Goal: Task Accomplishment & Management: Complete application form

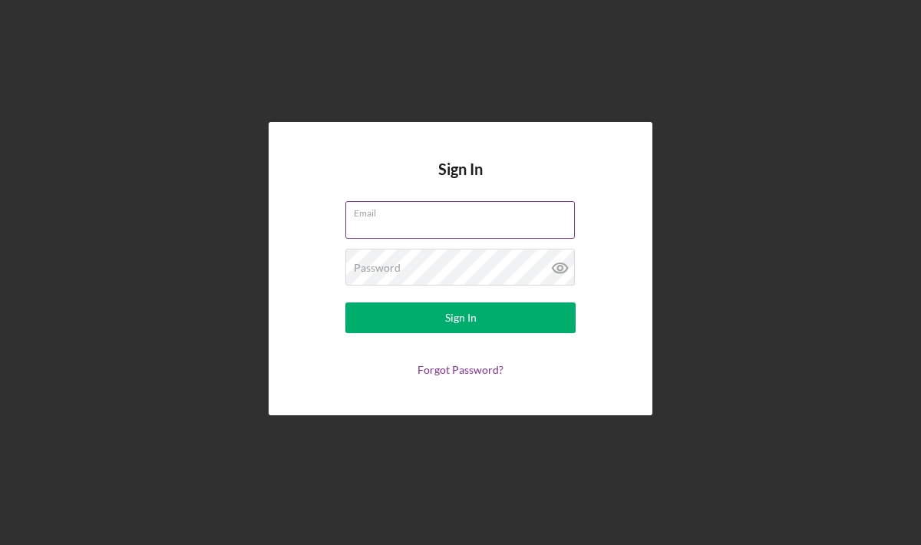
click at [407, 227] on input "Email" at bounding box center [461, 219] width 230 height 37
type input "[EMAIL_ADDRESS][DOMAIN_NAME]"
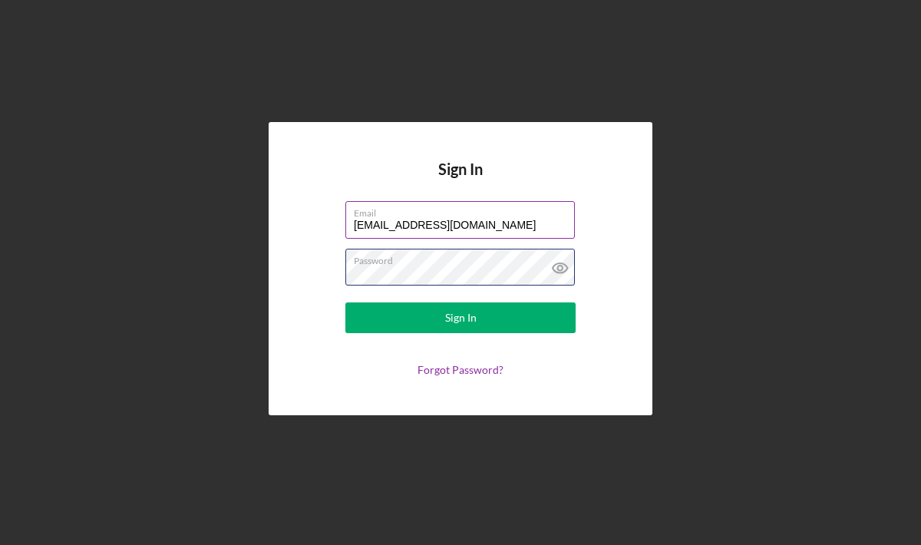
click at [346, 303] on button "Sign In" at bounding box center [461, 318] width 230 height 31
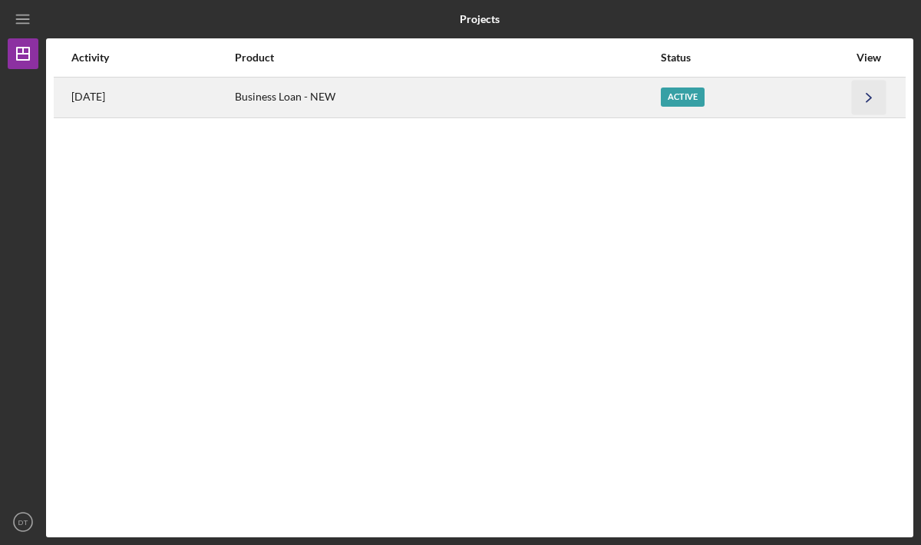
click at [873, 98] on icon "Icon/Navigate" at bounding box center [869, 97] width 35 height 35
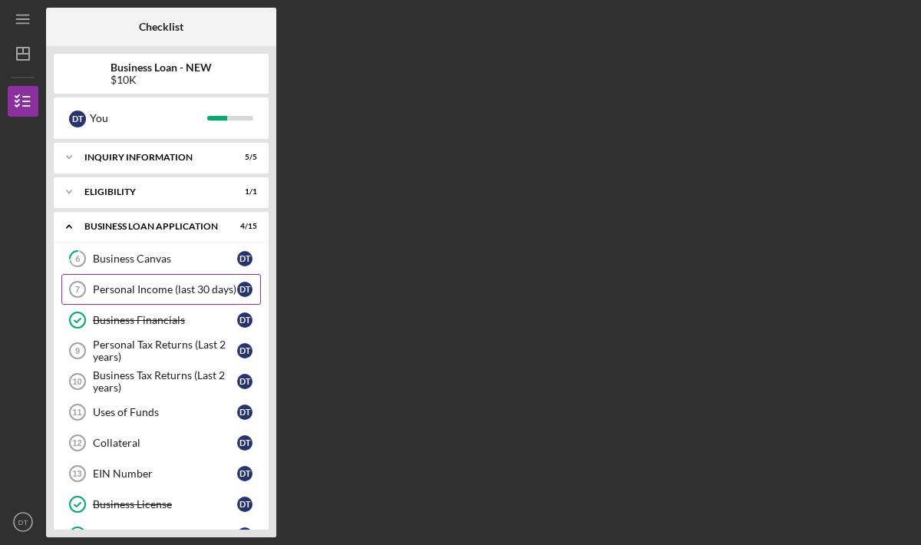
click at [186, 299] on link "Personal Income (last 30 days) 7 Personal Income (last 30 days) D T" at bounding box center [161, 289] width 200 height 31
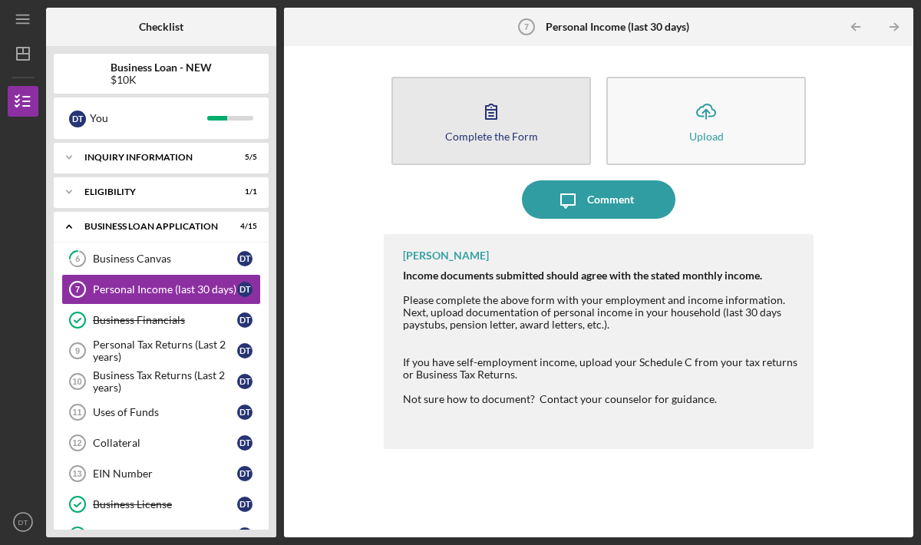
click at [518, 151] on button "Complete the Form Form" at bounding box center [492, 121] width 200 height 88
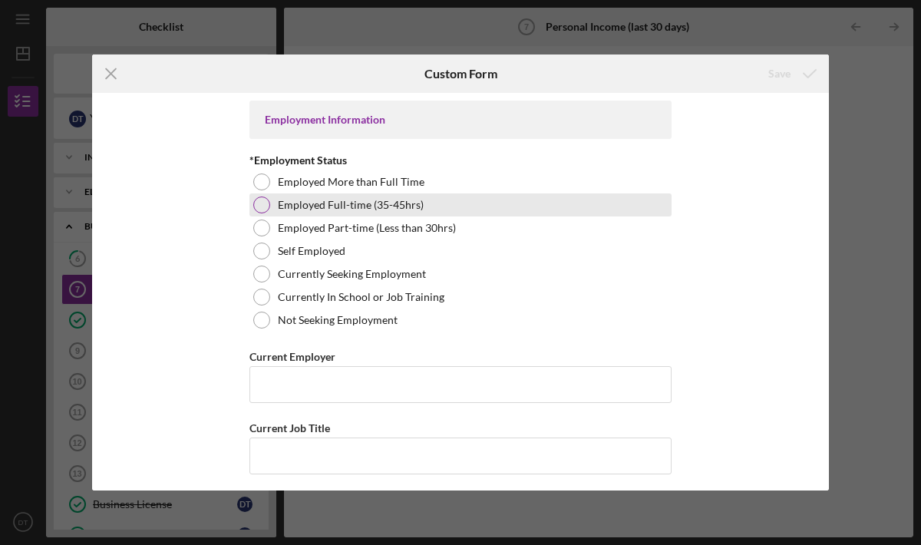
click at [256, 209] on div at bounding box center [261, 205] width 17 height 17
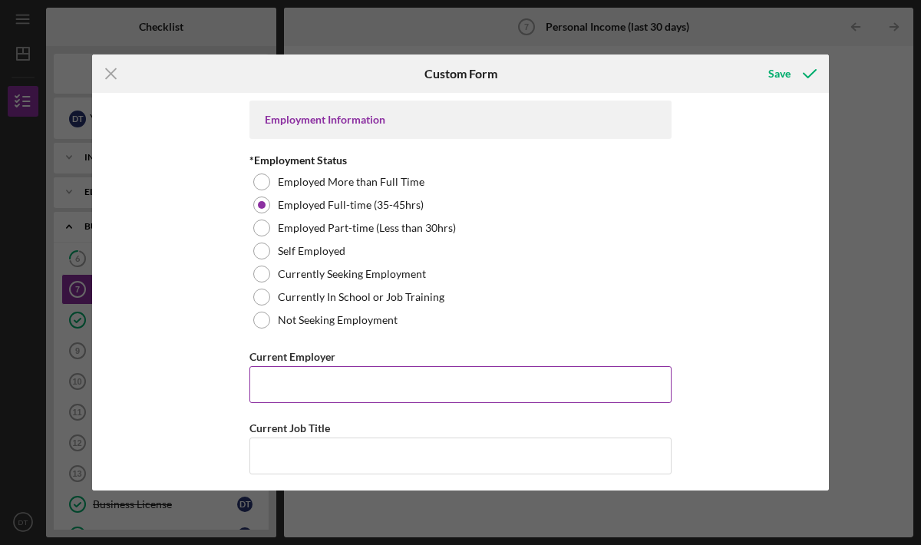
click at [356, 366] on div "Current Employer" at bounding box center [461, 356] width 422 height 19
click at [359, 380] on input "Current Employer" at bounding box center [461, 384] width 422 height 37
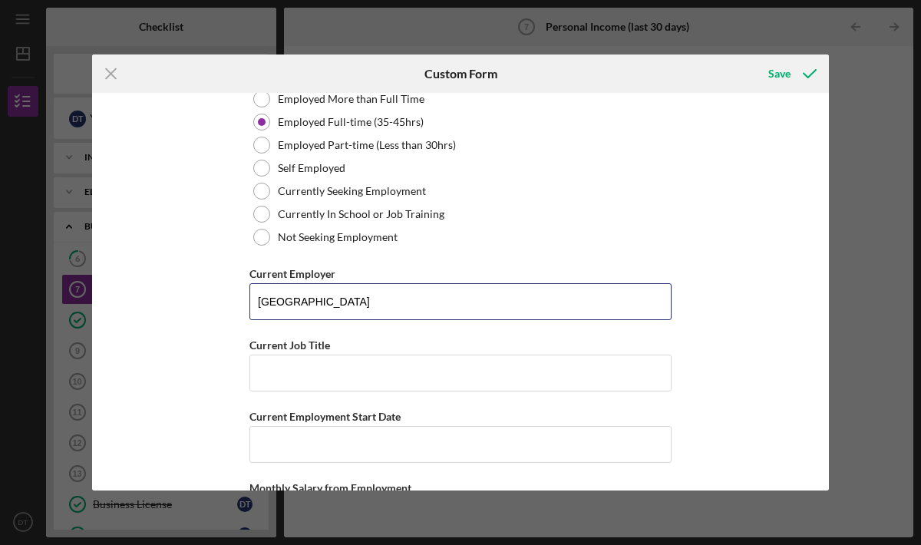
scroll to position [106, 0]
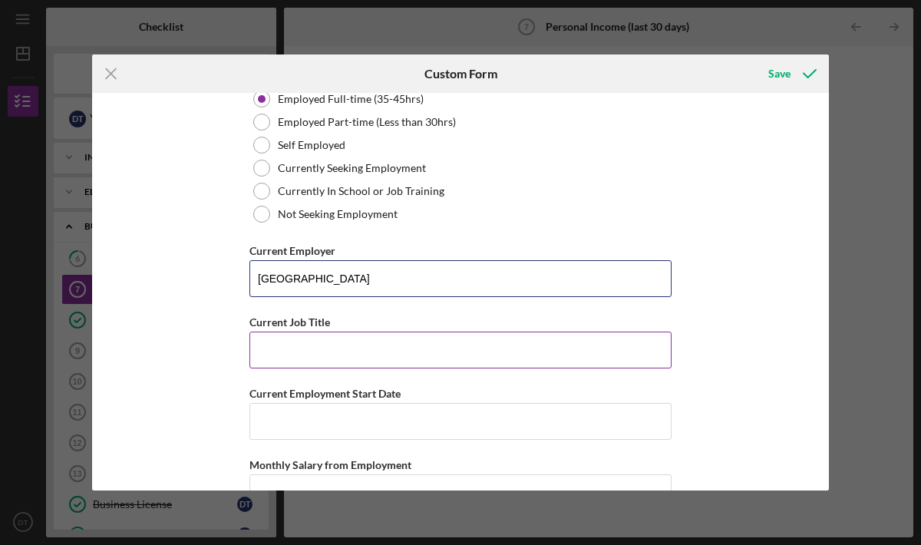
type input "[GEOGRAPHIC_DATA]"
click at [428, 355] on input "Current Job Title" at bounding box center [461, 350] width 422 height 37
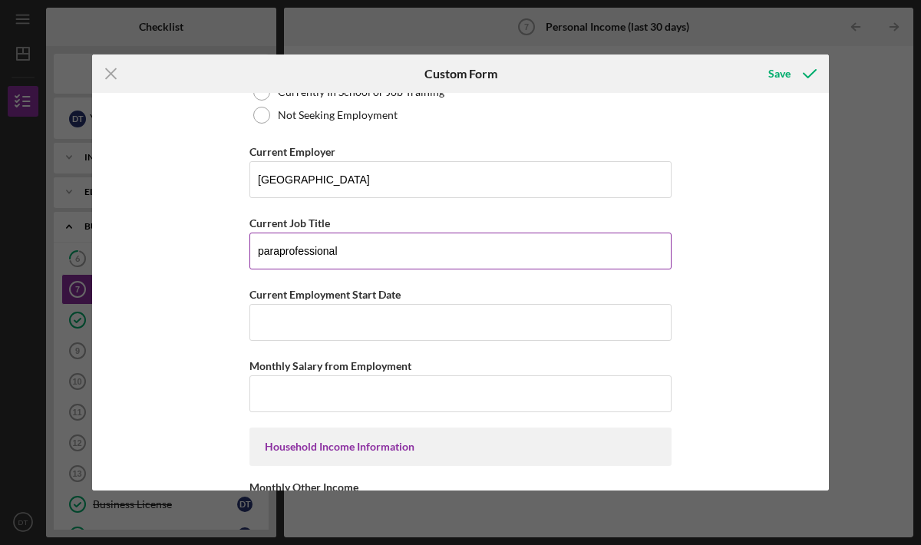
scroll to position [233, 0]
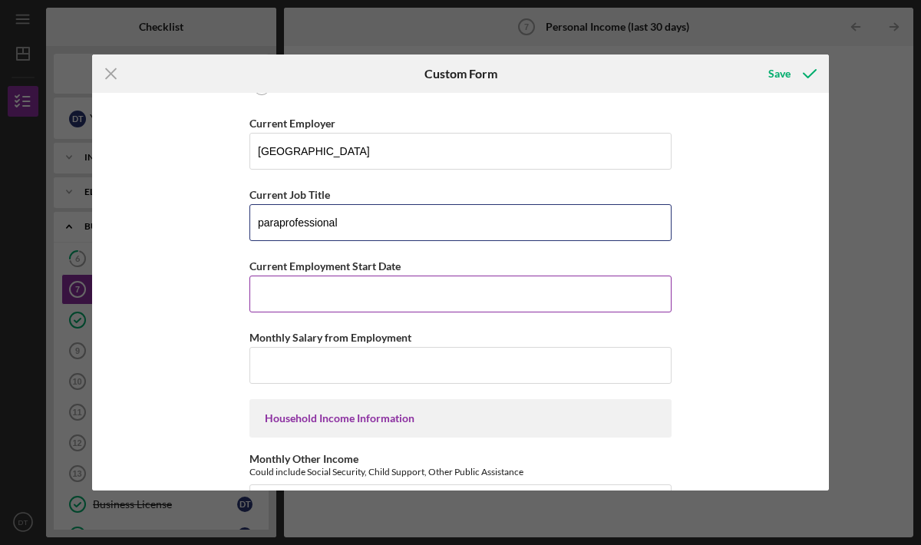
type input "paraprofessional"
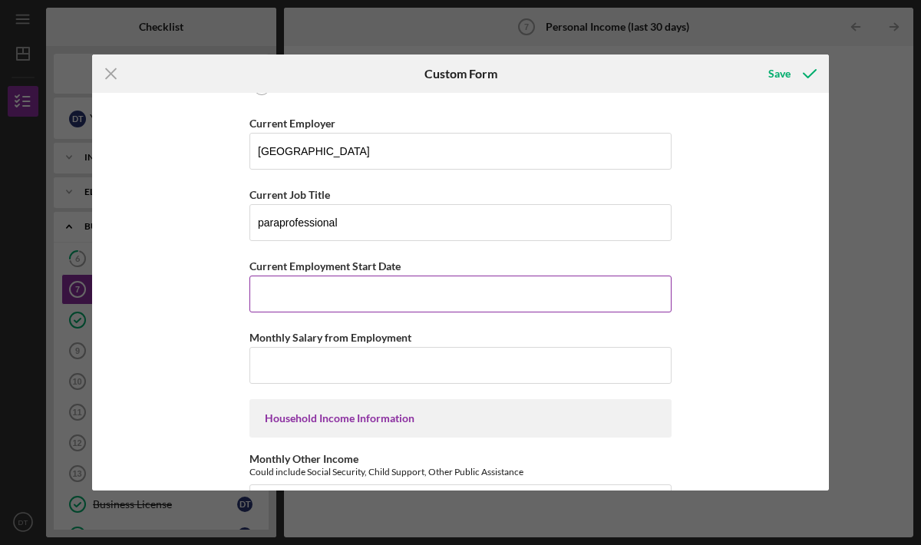
click at [422, 305] on input "Current Employment Start Date" at bounding box center [461, 294] width 422 height 37
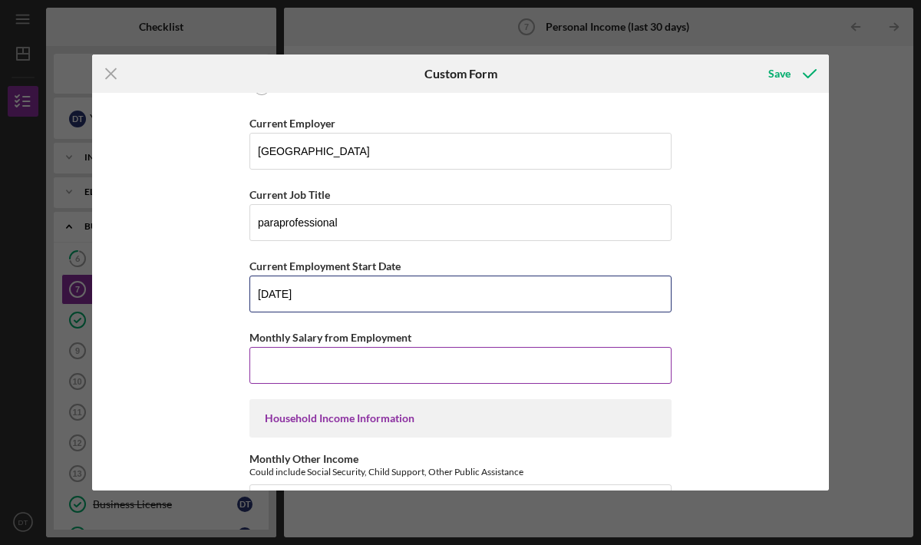
type input "[DATE]"
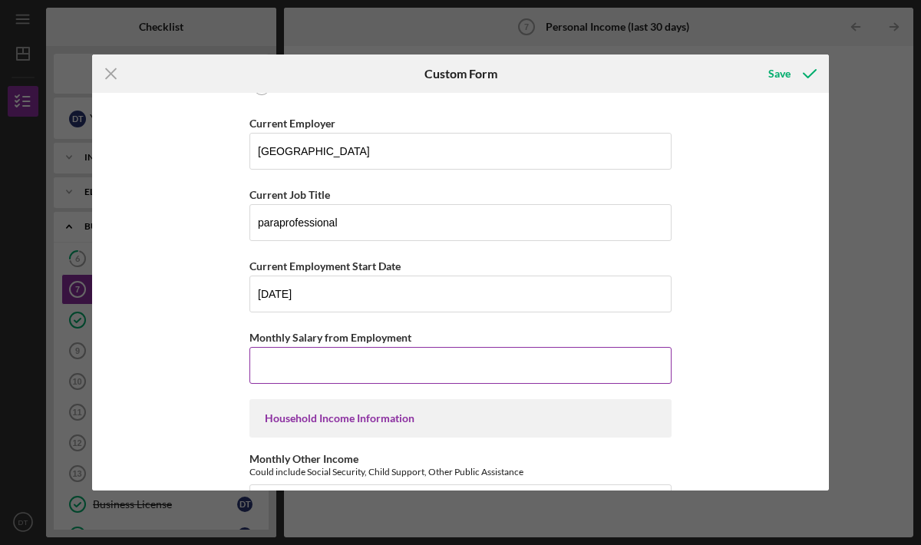
click at [431, 359] on input "Monthly Salary from Employment" at bounding box center [461, 365] width 422 height 37
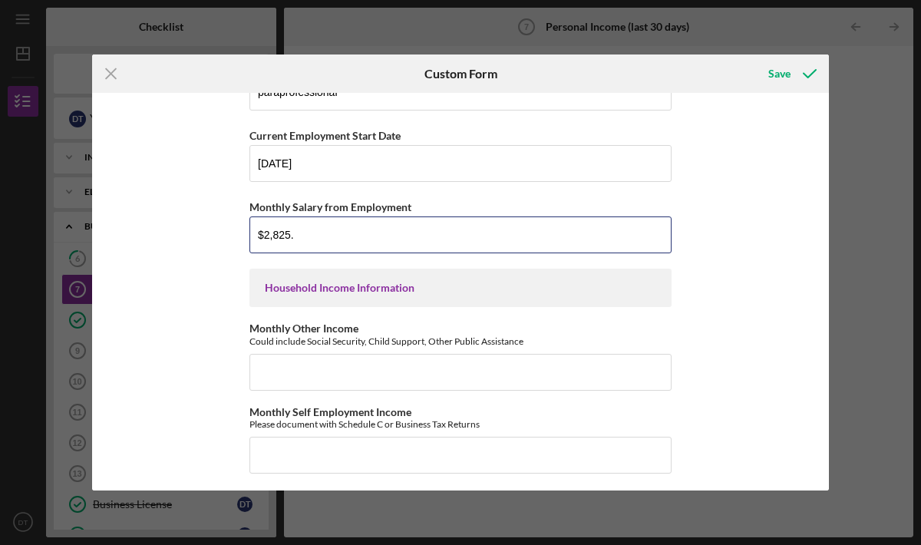
scroll to position [363, 0]
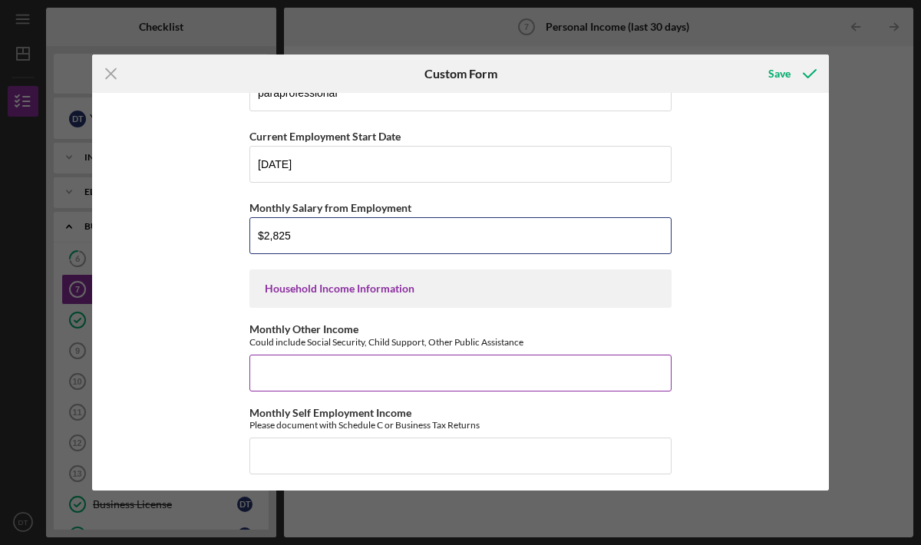
type input "$2,825"
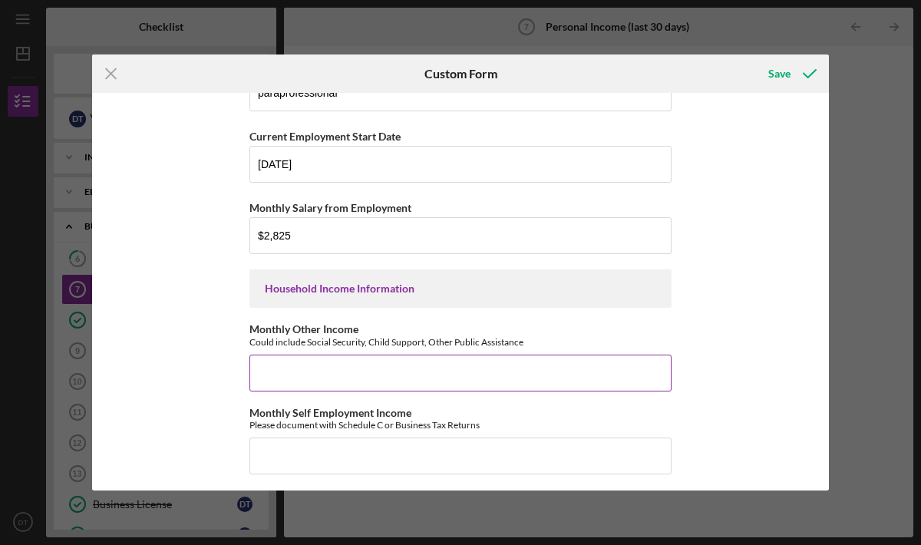
click at [393, 374] on input "Monthly Other Income" at bounding box center [461, 373] width 422 height 37
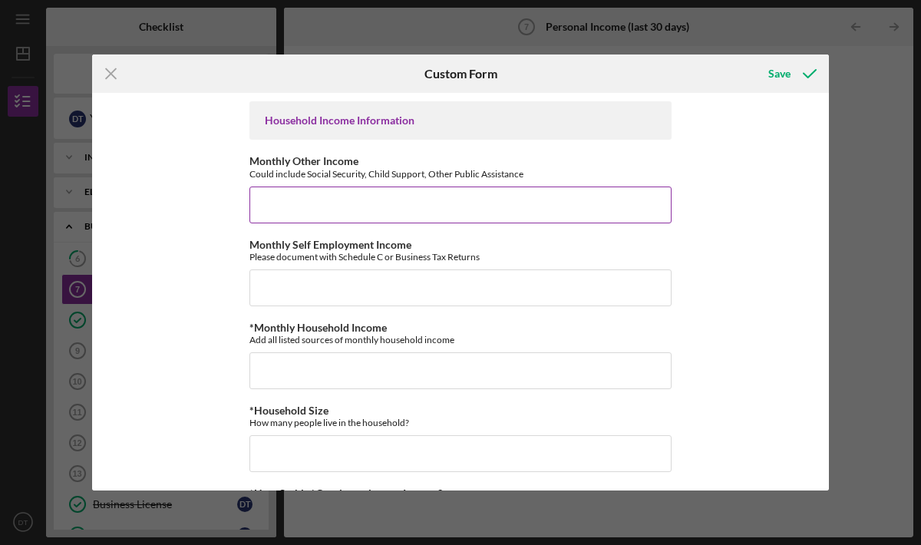
scroll to position [534, 0]
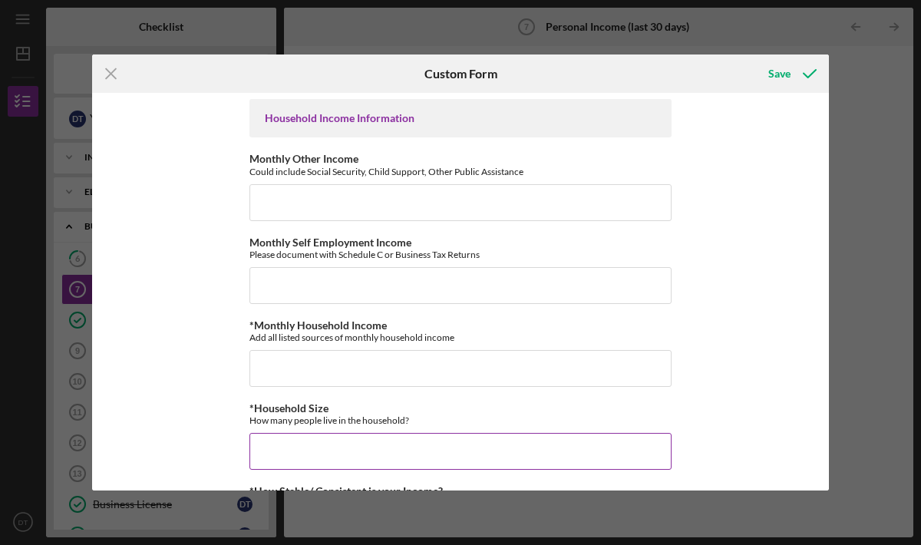
click at [402, 429] on div "*Household Size How many people live in the household?" at bounding box center [461, 436] width 422 height 68
click at [402, 444] on input "*Household Size" at bounding box center [461, 451] width 422 height 37
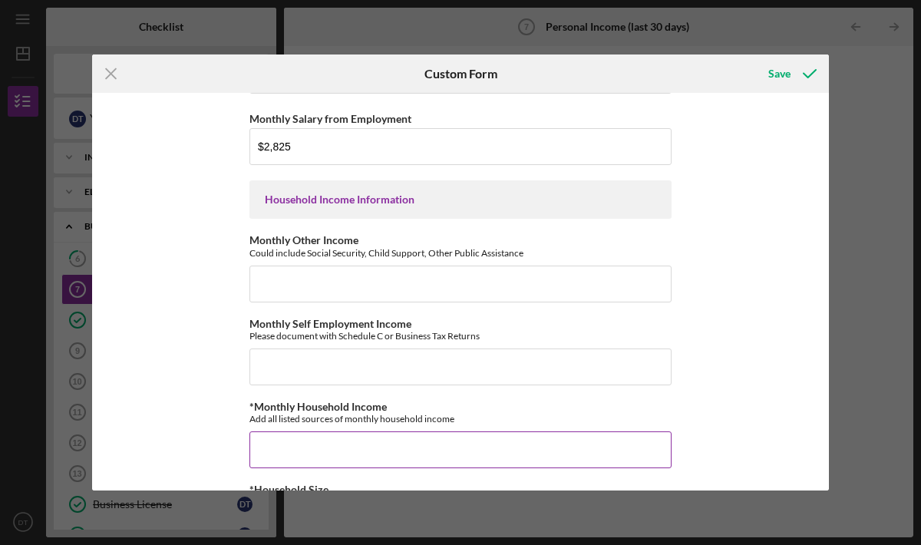
scroll to position [454, 0]
type input "1"
click at [379, 446] on input "*Monthly Household Income" at bounding box center [461, 448] width 422 height 37
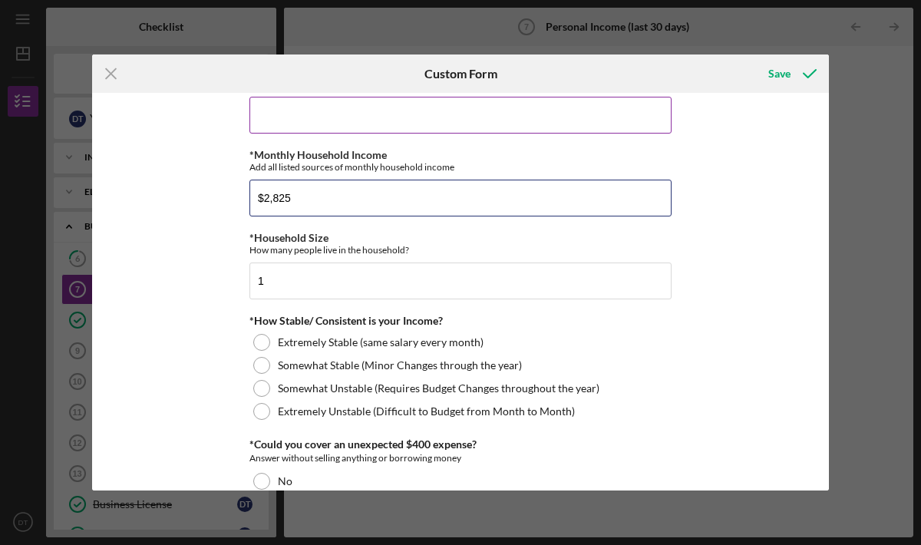
scroll to position [721, 0]
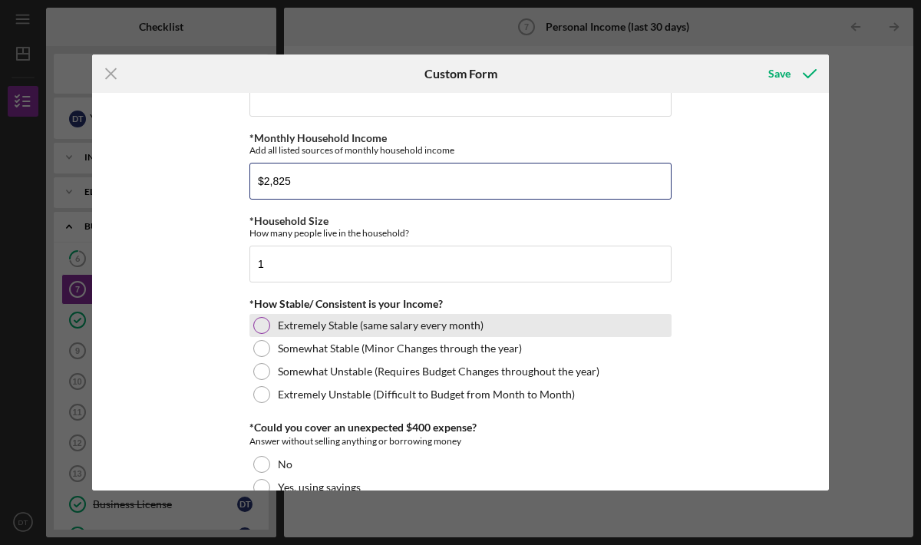
type input "$2,825"
click at [322, 333] on div "Extremely Stable (same salary every month)" at bounding box center [461, 325] width 422 height 23
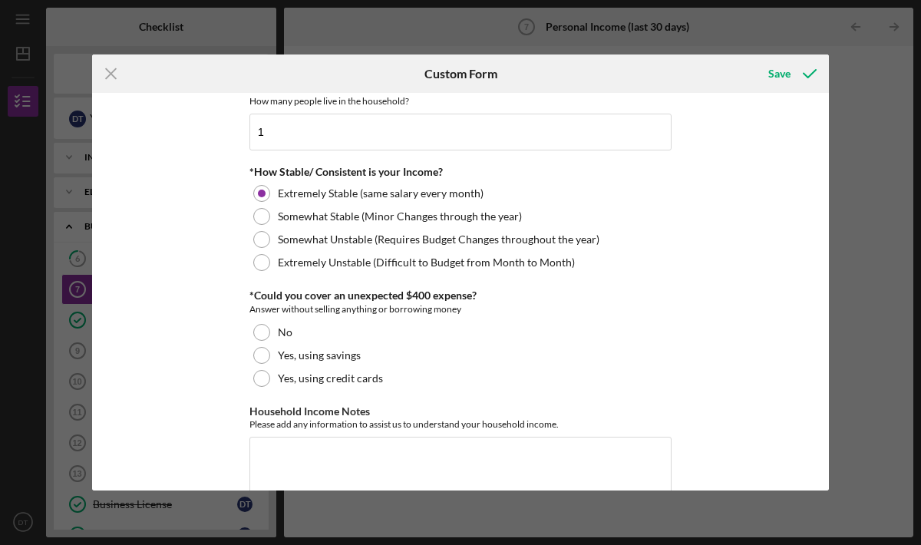
scroll to position [854, 0]
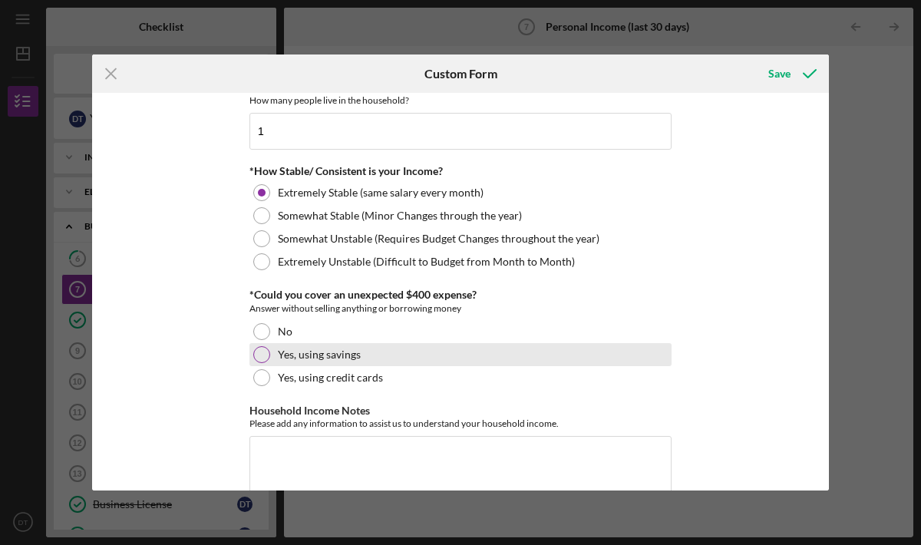
click at [262, 355] on div at bounding box center [261, 354] width 17 height 17
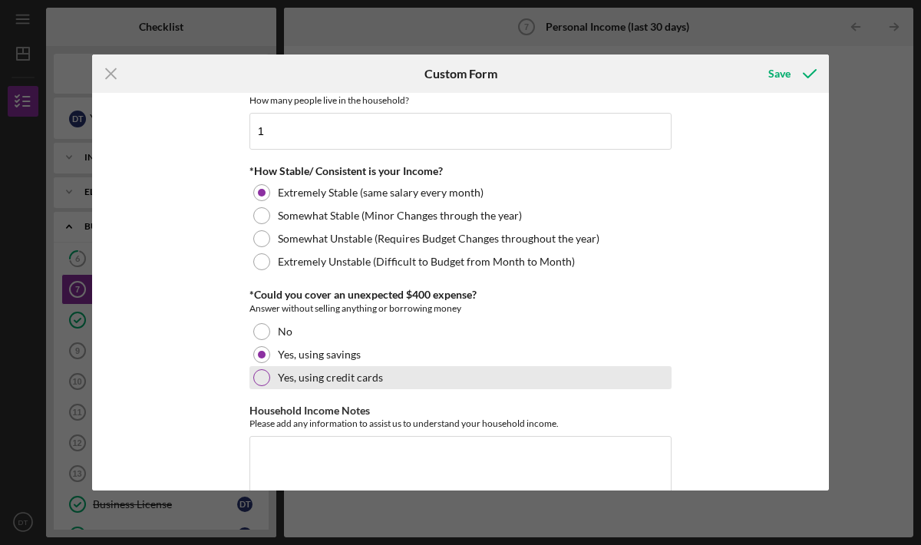
click at [253, 378] on div at bounding box center [261, 377] width 17 height 17
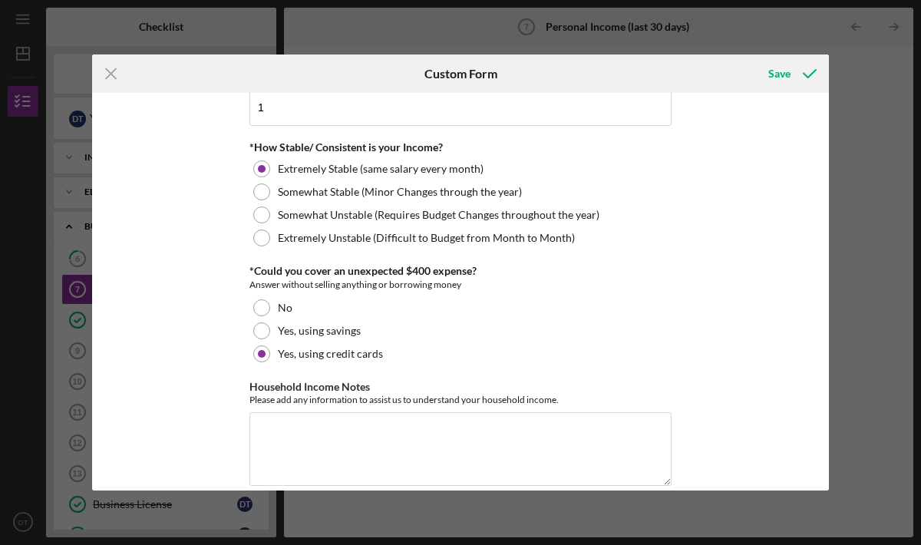
scroll to position [884, 0]
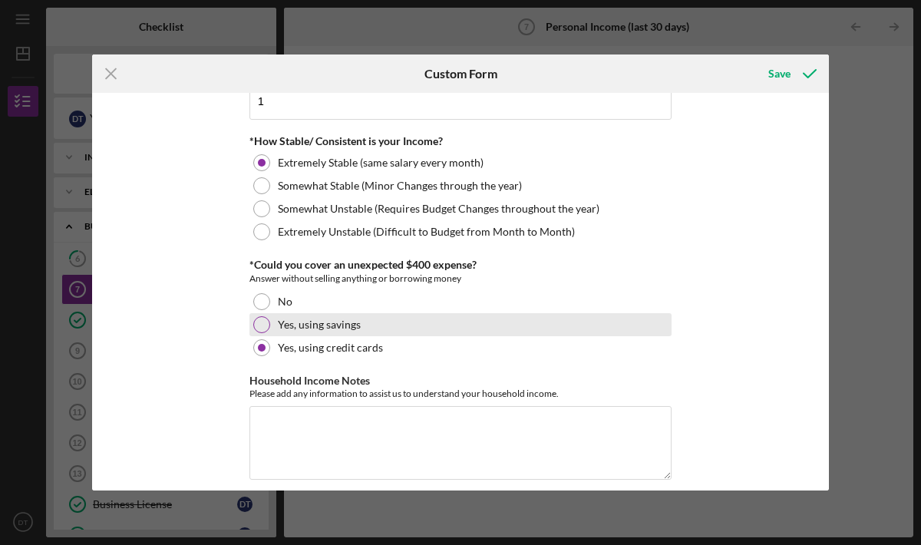
click at [258, 329] on div at bounding box center [261, 324] width 17 height 17
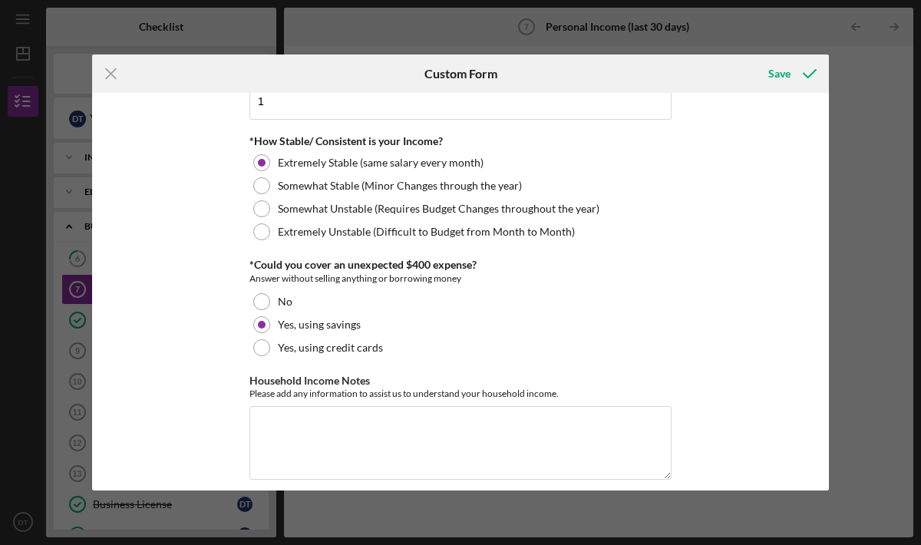
scroll to position [898, 0]
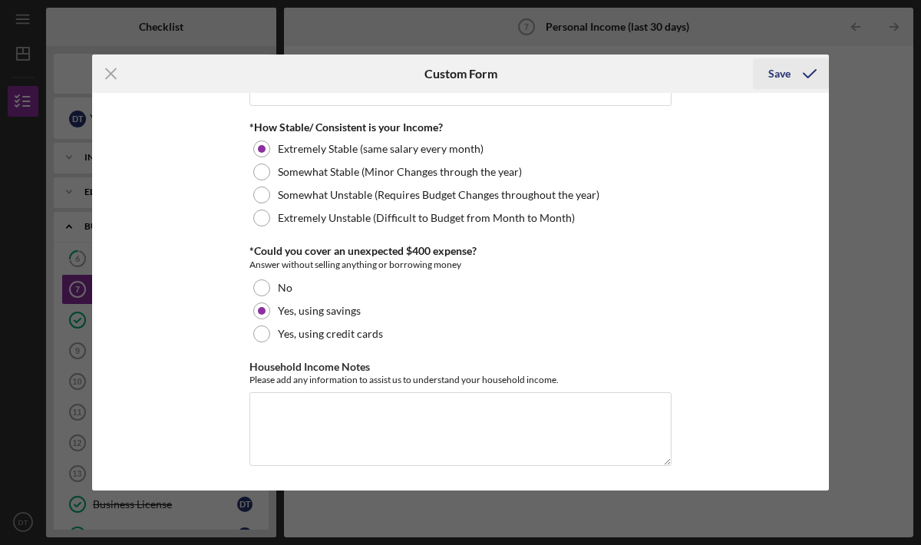
click at [778, 81] on div "Save" at bounding box center [780, 73] width 22 height 31
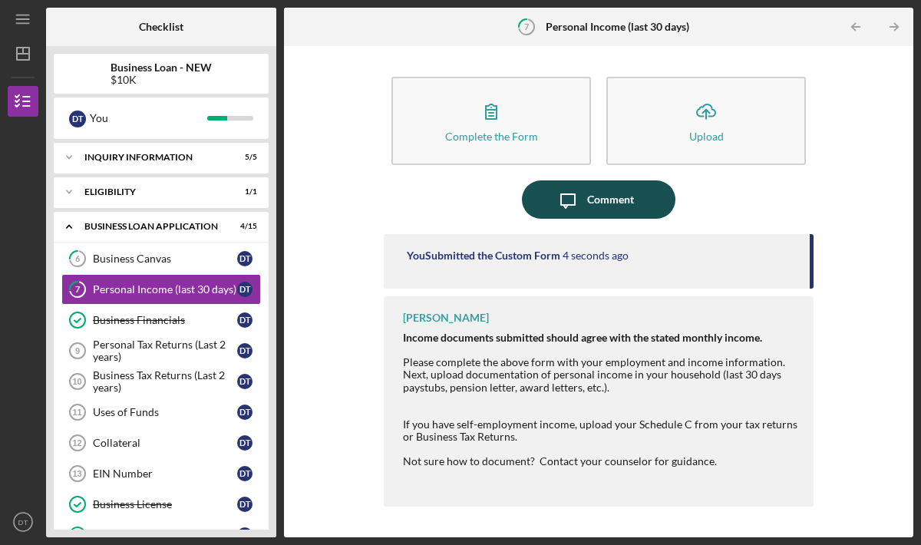
click at [641, 201] on button "Icon/Message Comment" at bounding box center [599, 199] width 154 height 38
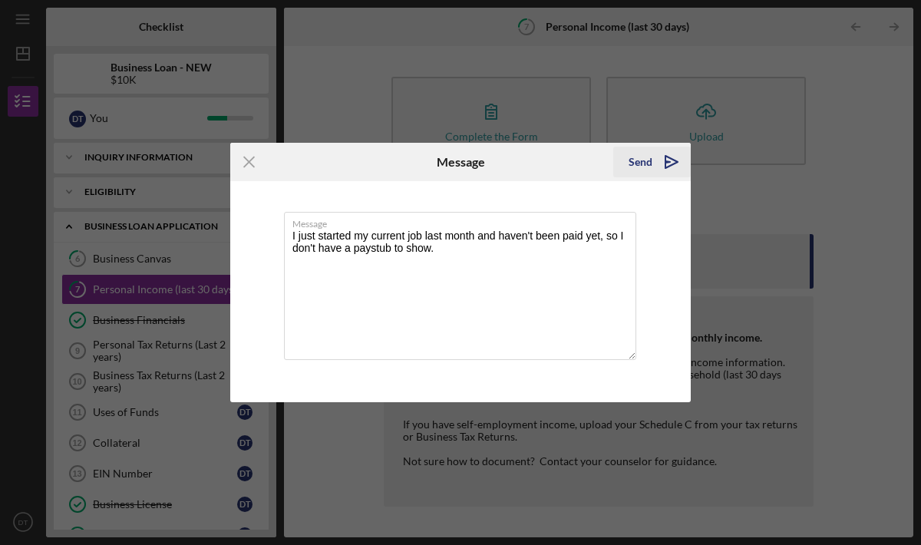
type textarea "I just started my current job last month and haven't been paid yet, so I don't …"
click at [646, 165] on div "Send" at bounding box center [641, 162] width 24 height 31
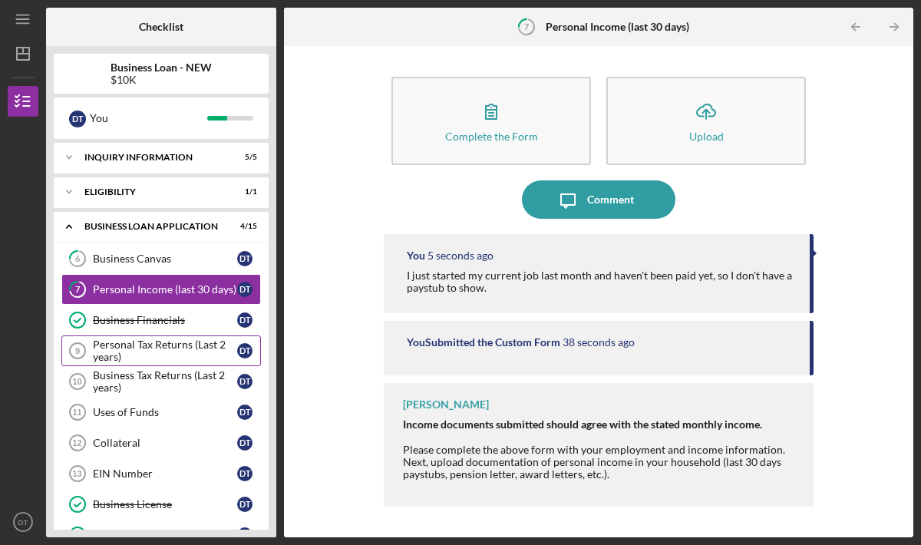
click at [169, 354] on div "Personal Tax Returns (Last 2 years)" at bounding box center [165, 351] width 144 height 25
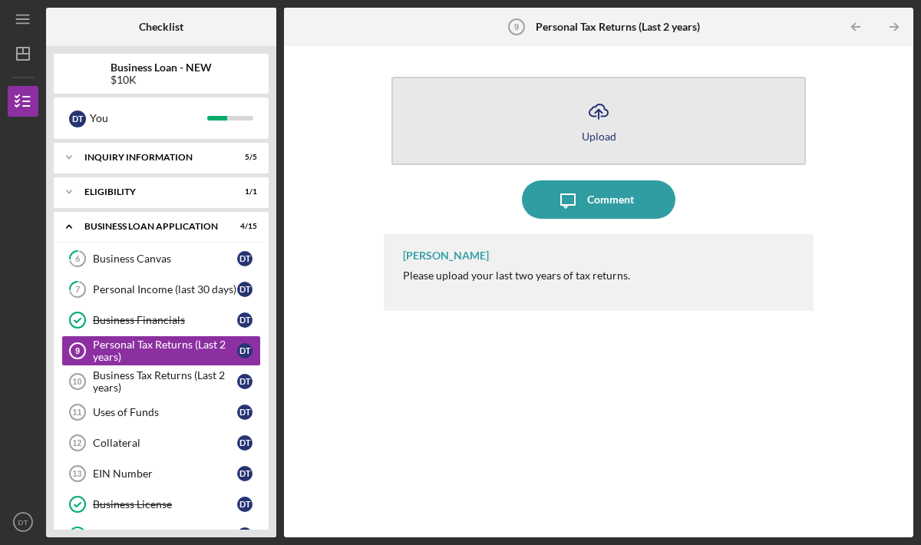
click at [622, 141] on button "Icon/Upload Upload" at bounding box center [599, 121] width 415 height 88
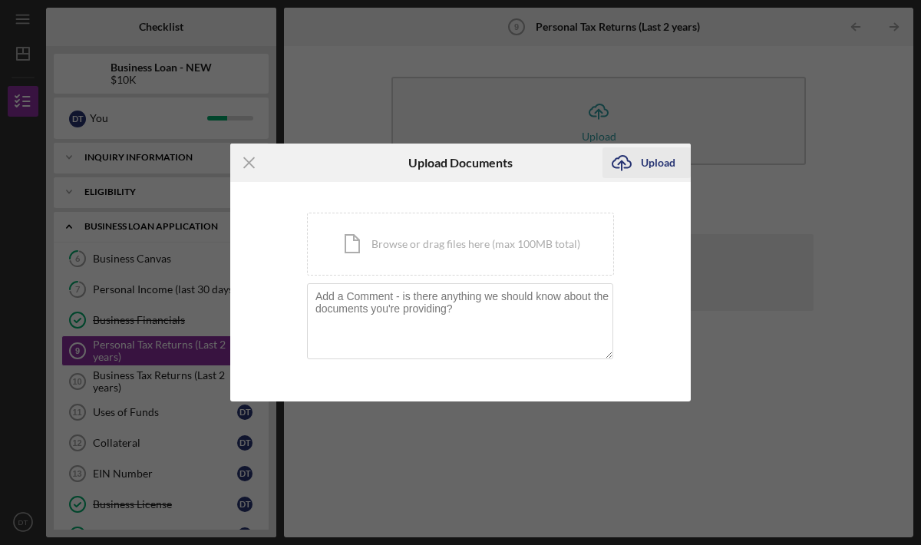
click at [620, 162] on icon "Icon/Upload" at bounding box center [622, 163] width 38 height 38
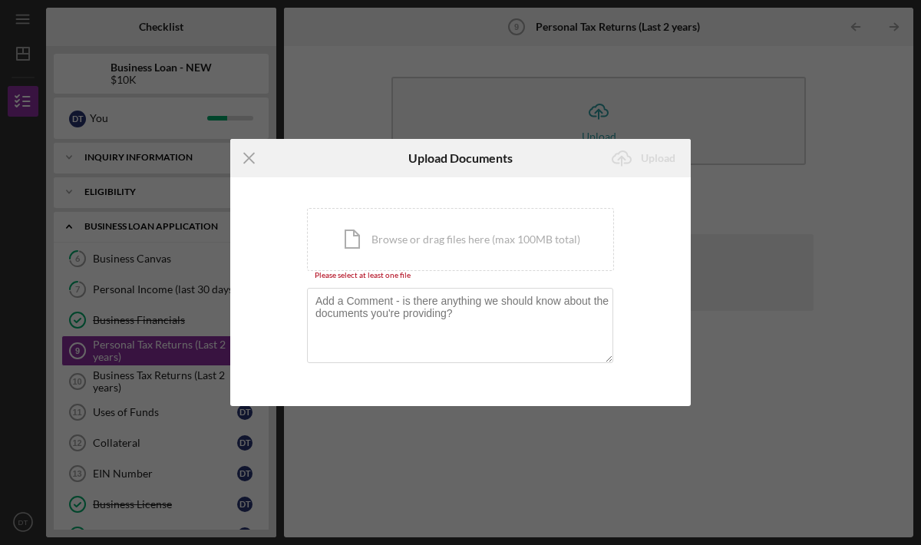
click at [502, 273] on div "Please select at least one file" at bounding box center [460, 275] width 307 height 9
click at [492, 251] on div "Icon/Document Browse or drag files here (max 100MB total) Tap to choose files o…" at bounding box center [460, 239] width 307 height 63
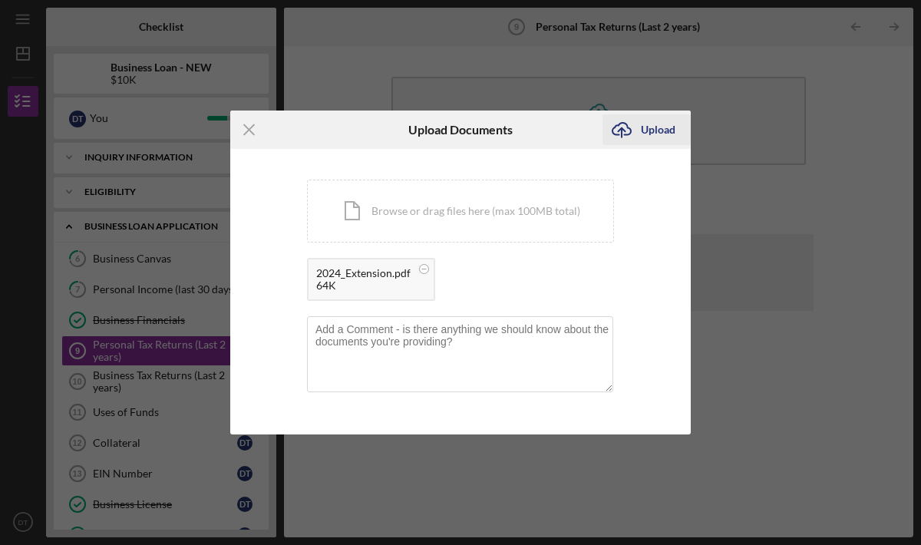
click at [653, 134] on div "Upload" at bounding box center [658, 129] width 35 height 31
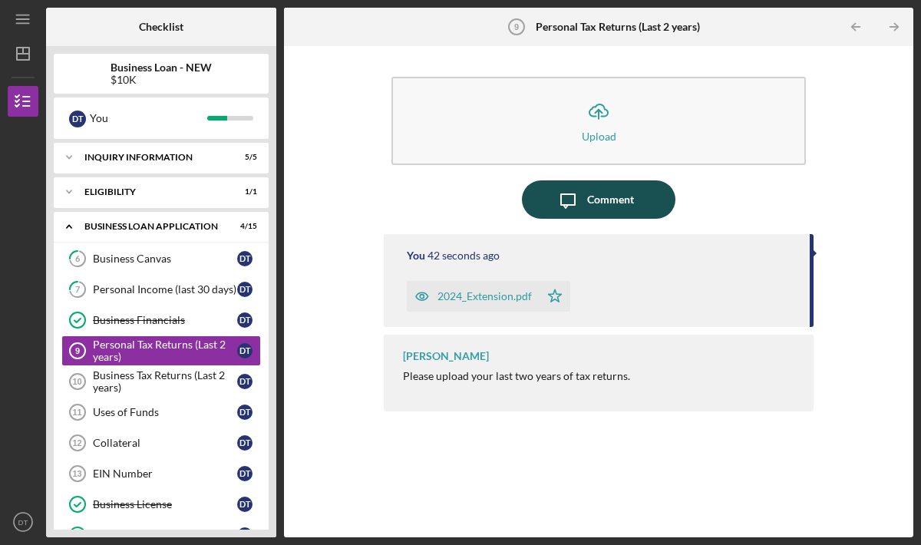
click at [604, 200] on div "Comment" at bounding box center [610, 199] width 47 height 38
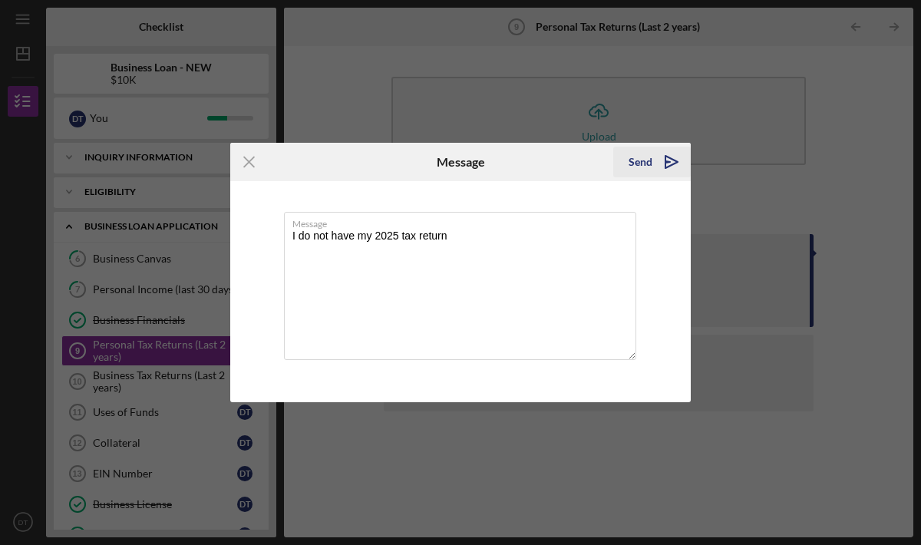
type textarea "I do not have my 2025 tax return"
click at [635, 157] on div "Send" at bounding box center [641, 162] width 24 height 31
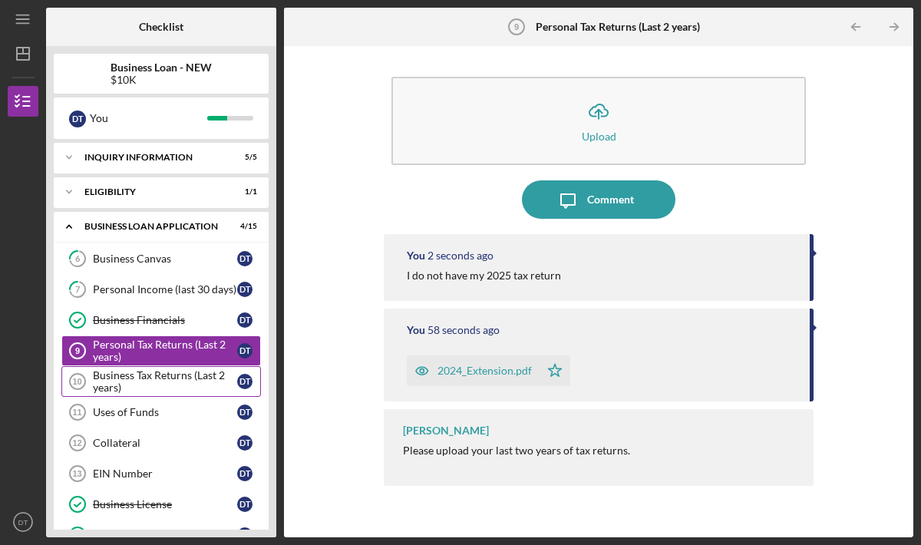
click at [149, 373] on div "Business Tax Returns (Last 2 years)" at bounding box center [165, 381] width 144 height 25
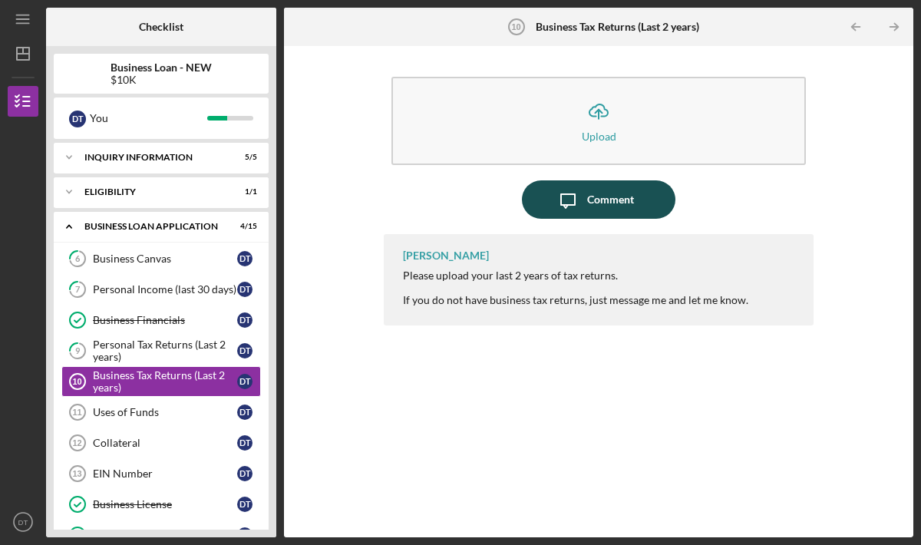
click at [591, 209] on div "Comment" at bounding box center [610, 199] width 47 height 38
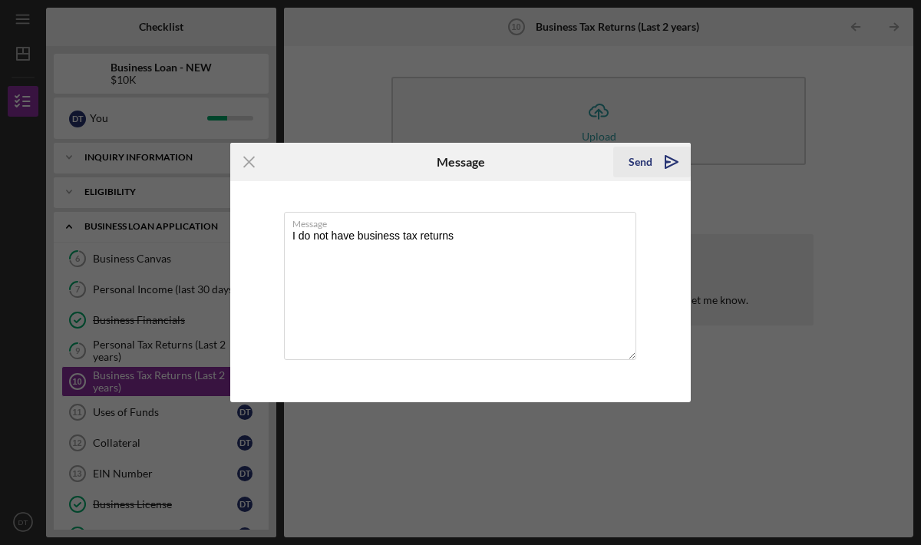
type textarea "I do not have business tax returns"
click at [651, 156] on div "Send" at bounding box center [641, 162] width 24 height 31
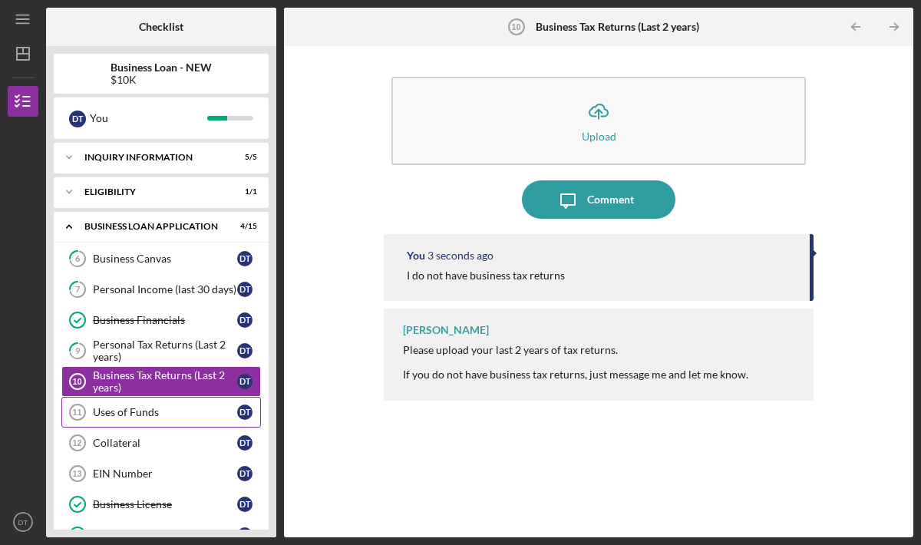
click at [168, 407] on div "Uses of Funds" at bounding box center [165, 412] width 144 height 12
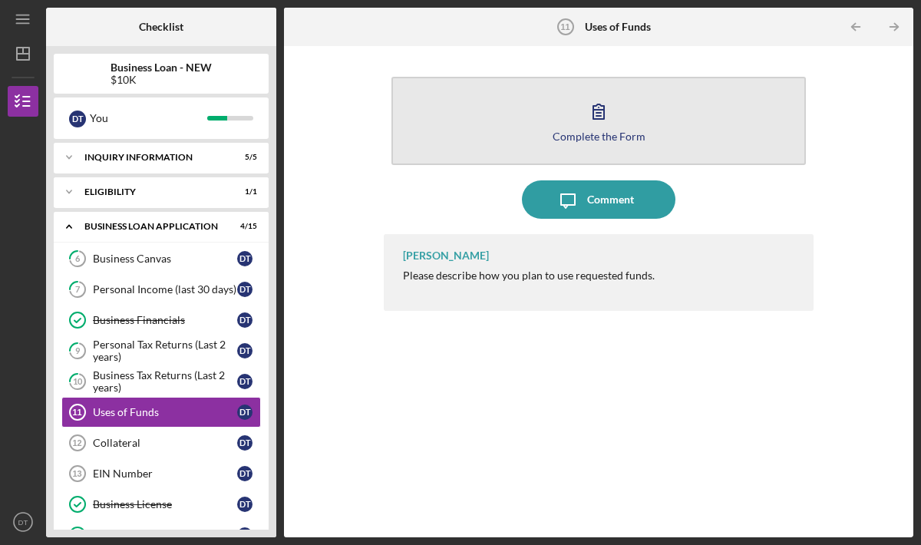
click at [476, 152] on button "Complete the Form Form" at bounding box center [599, 121] width 415 height 88
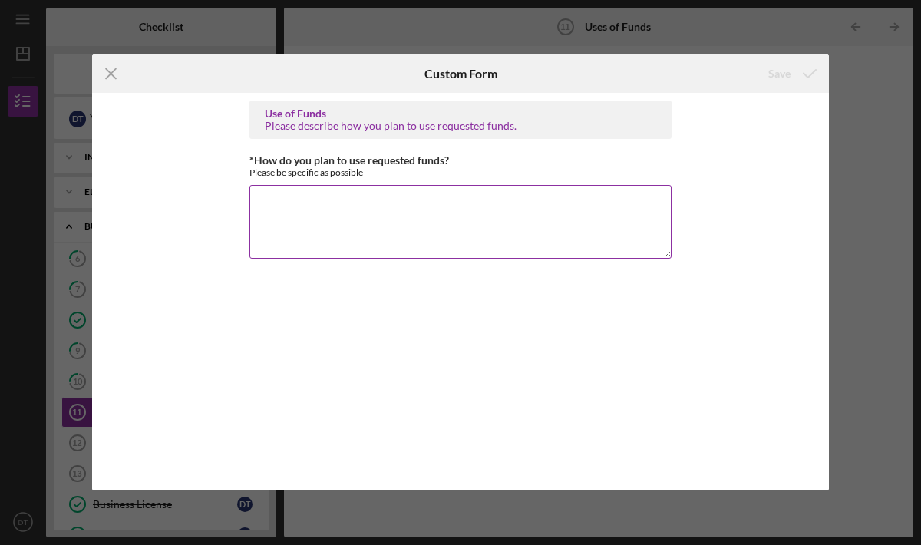
click at [461, 207] on textarea "*How do you plan to use requested funds?" at bounding box center [461, 222] width 422 height 74
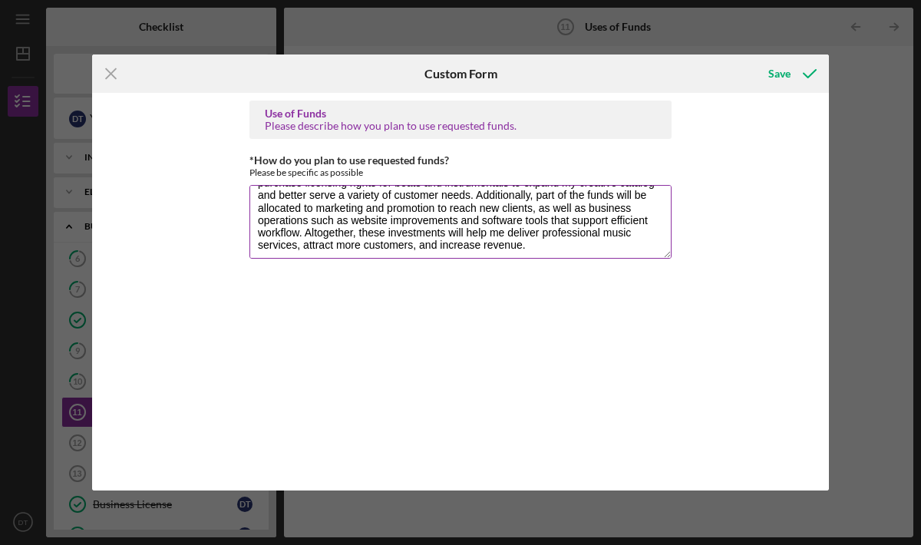
scroll to position [61, 0]
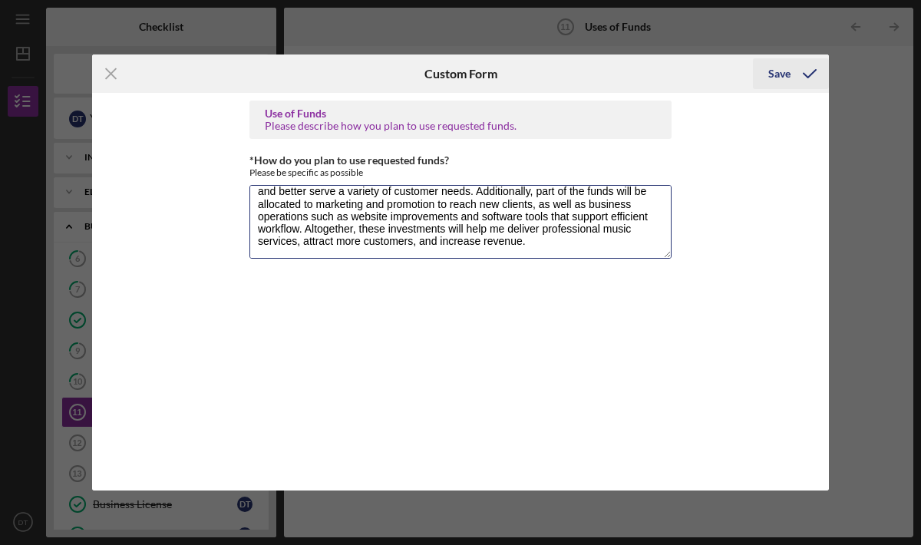
type textarea "I plan to use the loan funds to grow and professionalize my songwriting busines…"
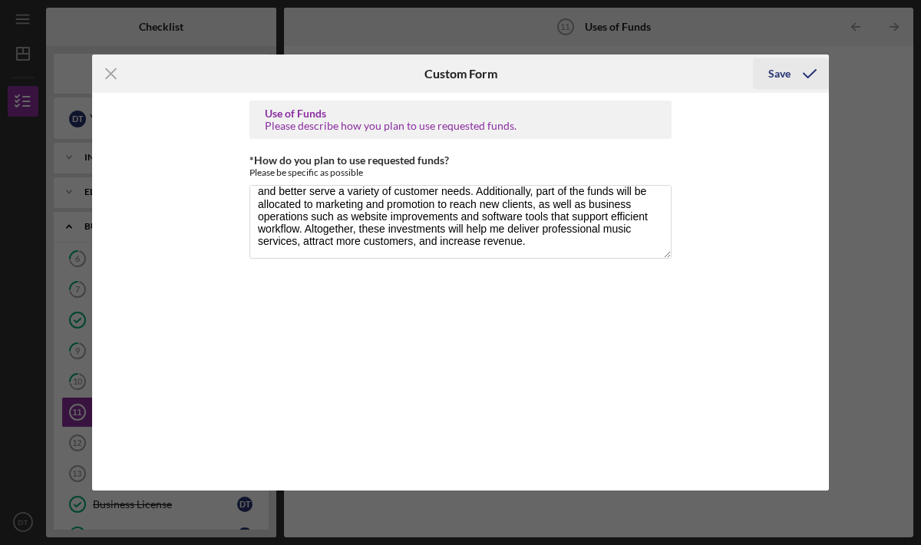
click at [781, 77] on div "Save" at bounding box center [780, 73] width 22 height 31
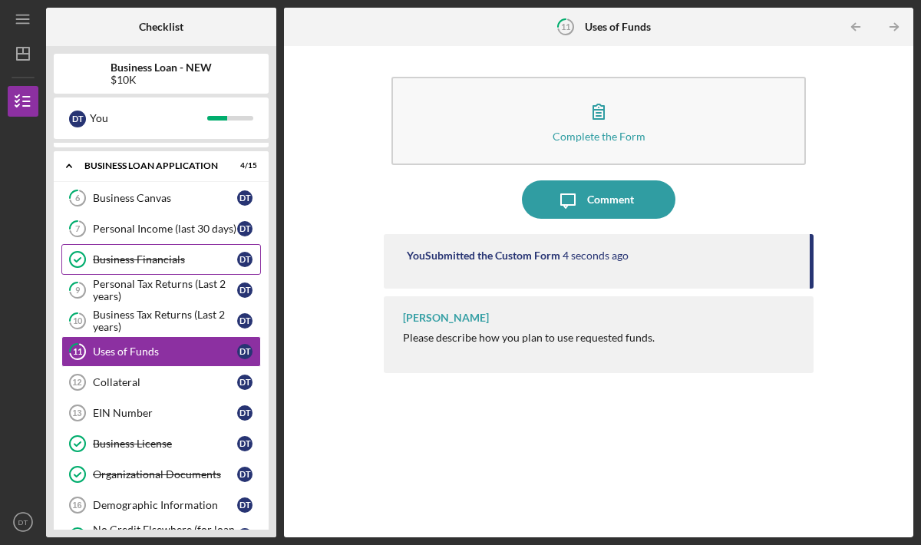
scroll to position [66, 0]
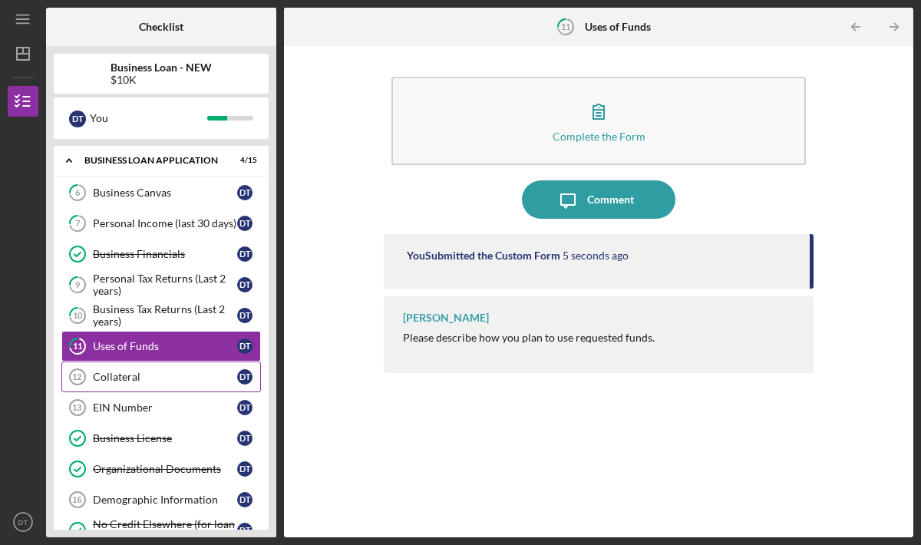
click at [172, 374] on div "Collateral" at bounding box center [165, 377] width 144 height 12
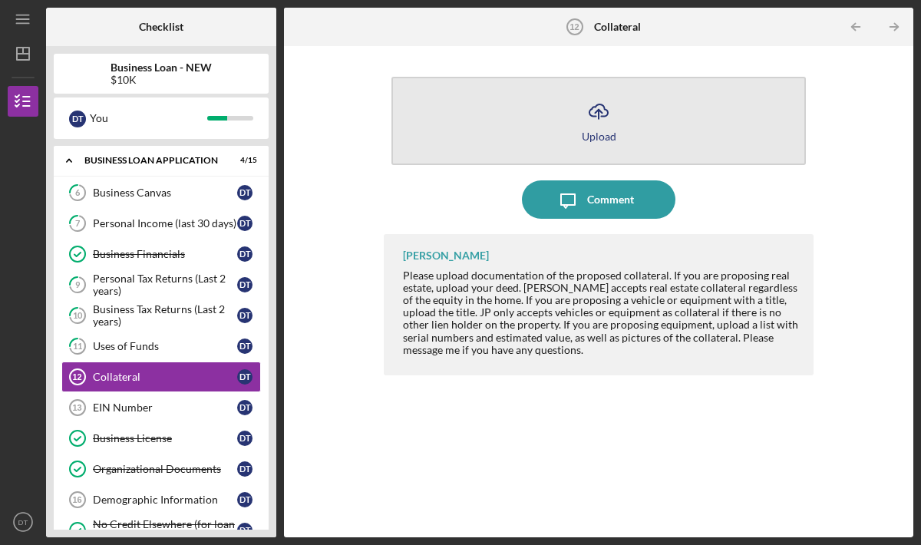
click at [541, 118] on button "Icon/Upload Upload" at bounding box center [599, 121] width 415 height 88
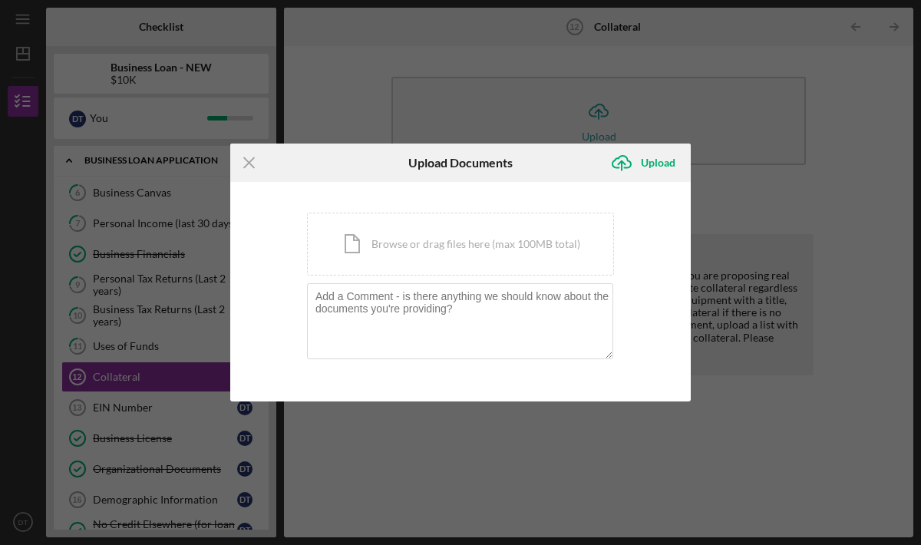
click at [357, 73] on div "Icon/Menu Close Upload Documents Icon/Upload Upload You're uploading documents …" at bounding box center [460, 272] width 921 height 545
click at [248, 164] on icon "Icon/Menu Close" at bounding box center [249, 163] width 38 height 38
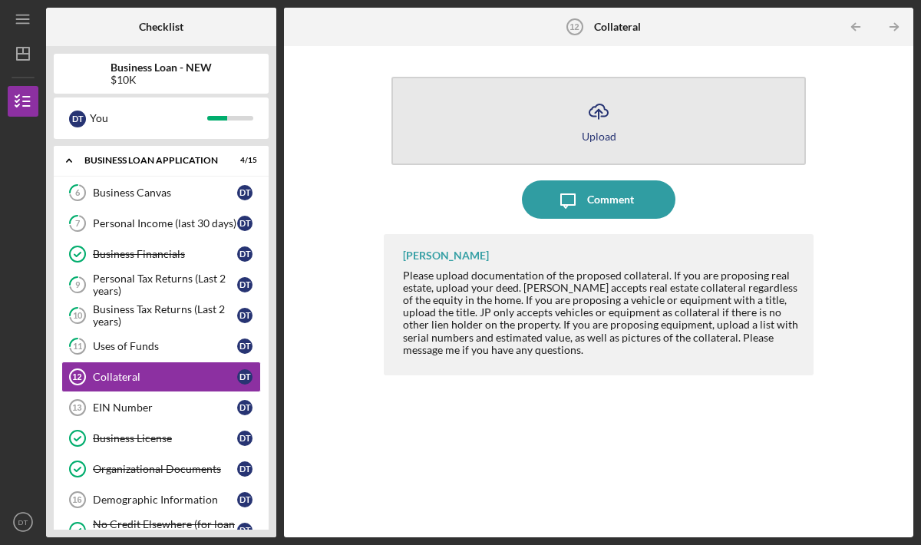
click at [568, 136] on button "Icon/Upload Upload" at bounding box center [599, 121] width 415 height 88
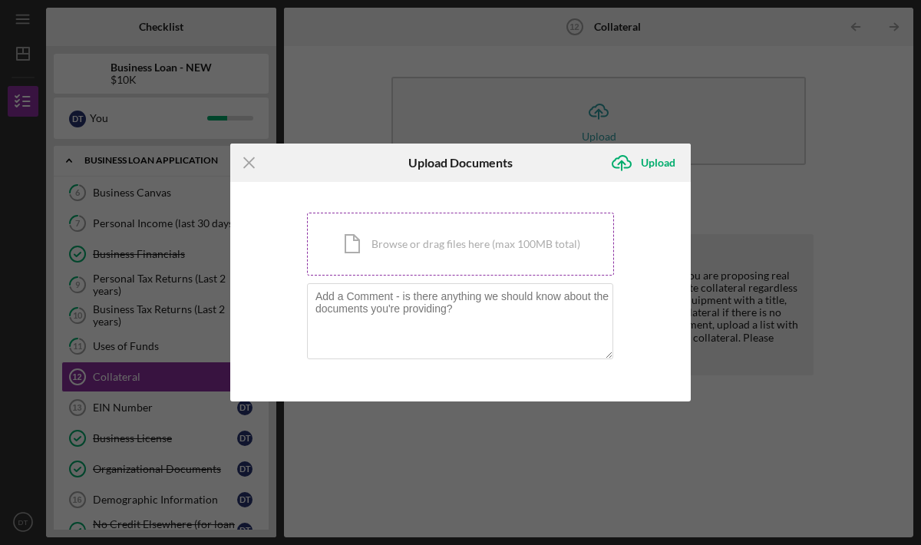
click at [448, 252] on div "Icon/Document Browse or drag files here (max 100MB total) Tap to choose files o…" at bounding box center [460, 244] width 307 height 63
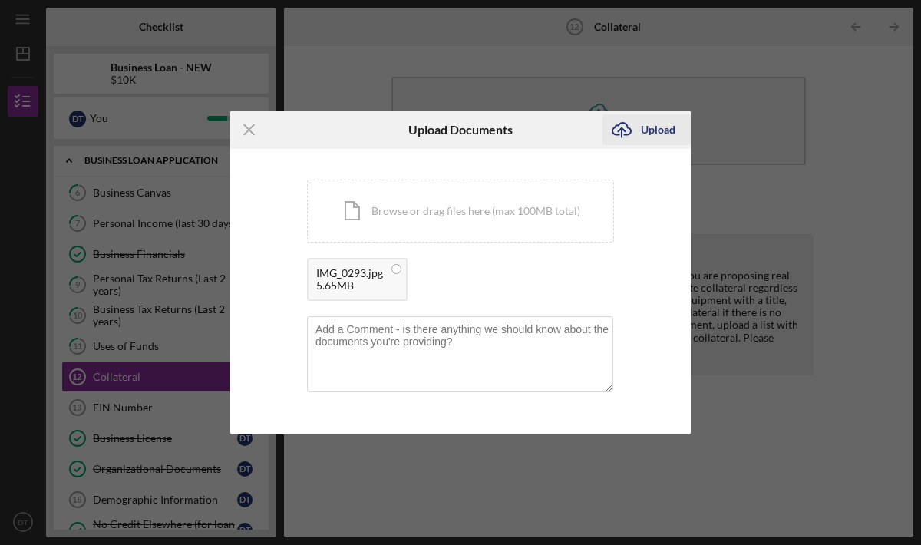
click at [650, 132] on div "Upload" at bounding box center [658, 129] width 35 height 31
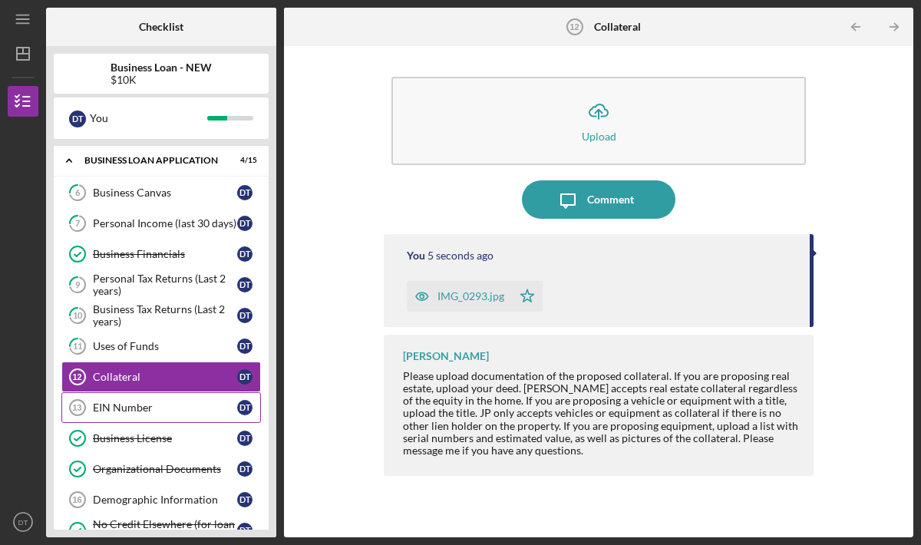
click at [160, 405] on div "EIN Number" at bounding box center [165, 408] width 144 height 12
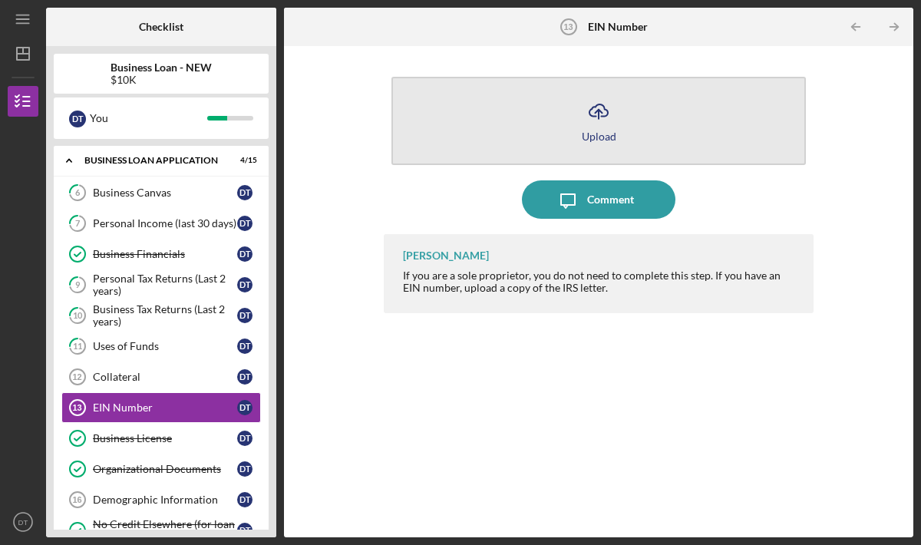
click at [575, 139] on button "Icon/Upload Upload" at bounding box center [599, 121] width 415 height 88
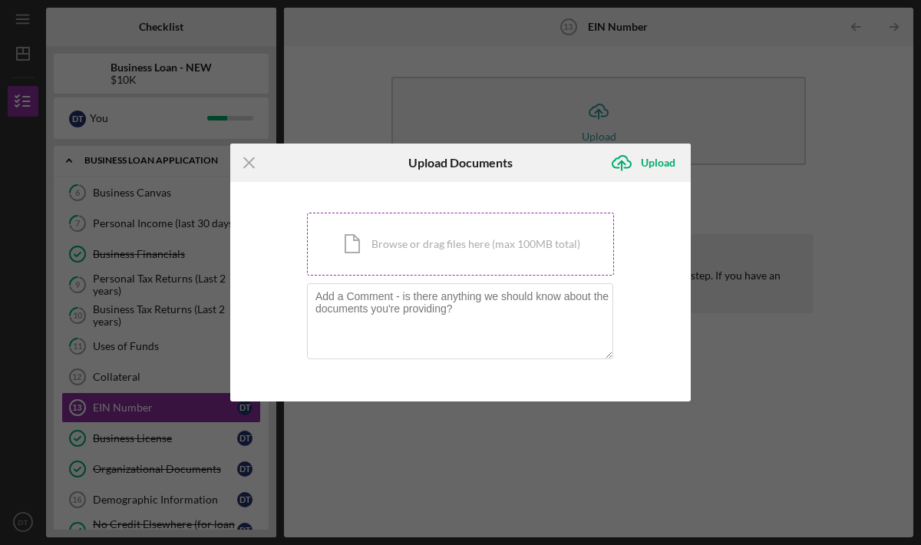
click at [459, 252] on div "Icon/Document Browse or drag files here (max 100MB total) Tap to choose files o…" at bounding box center [460, 244] width 307 height 63
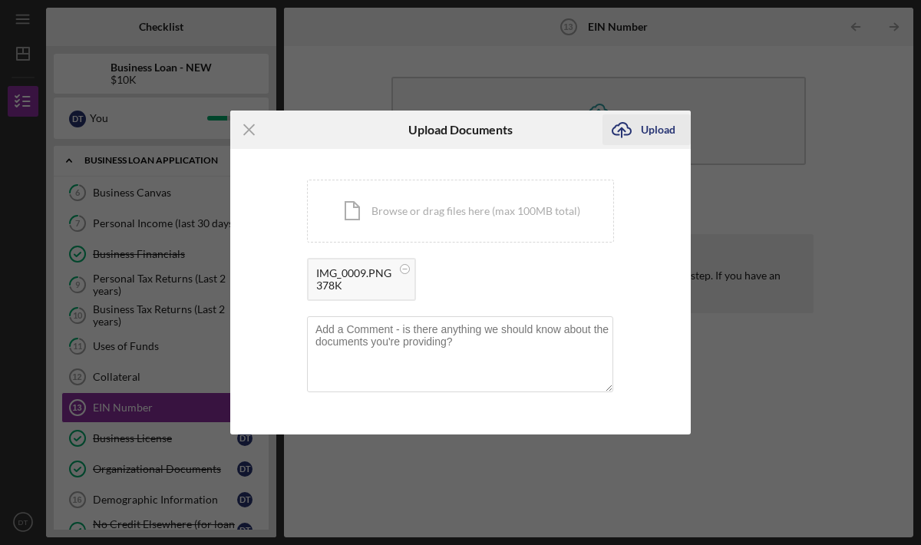
click at [639, 139] on icon "Icon/Upload" at bounding box center [622, 130] width 38 height 38
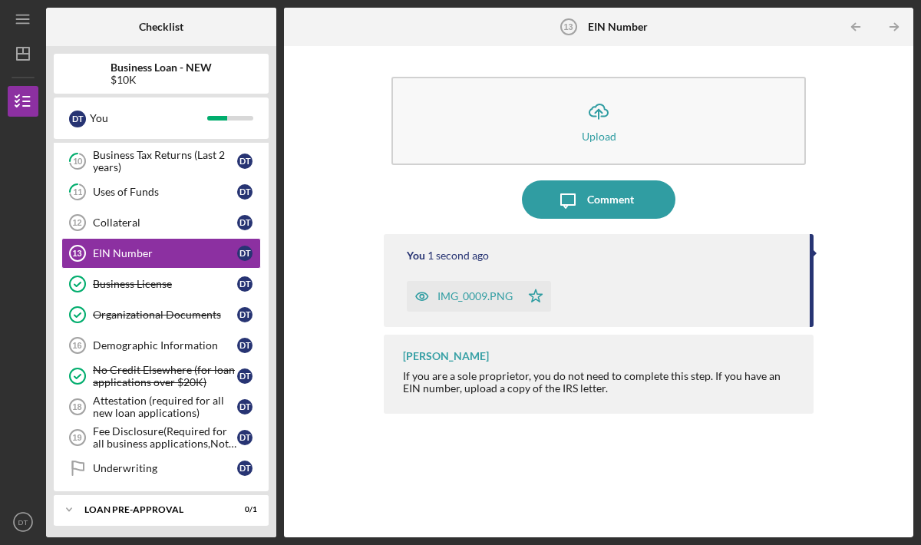
scroll to position [222, 0]
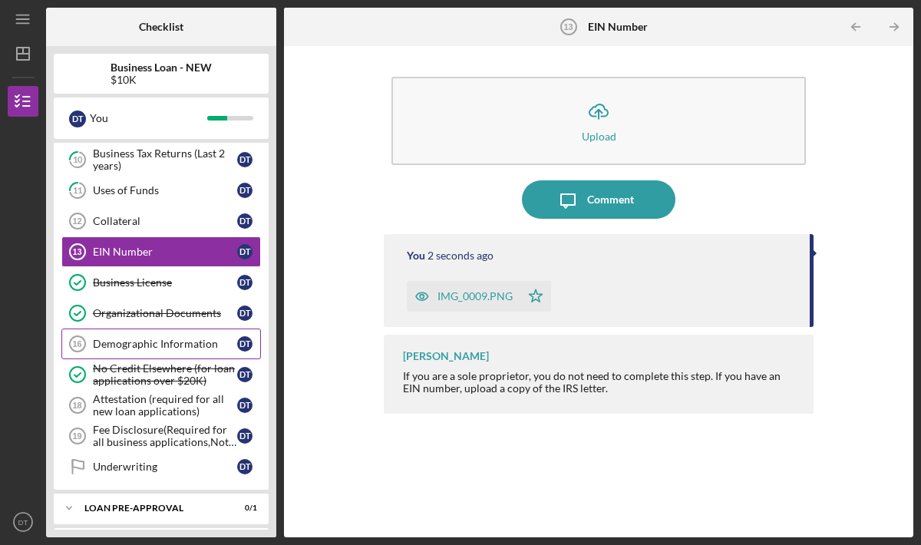
click at [154, 349] on div "Demographic Information" at bounding box center [165, 344] width 144 height 12
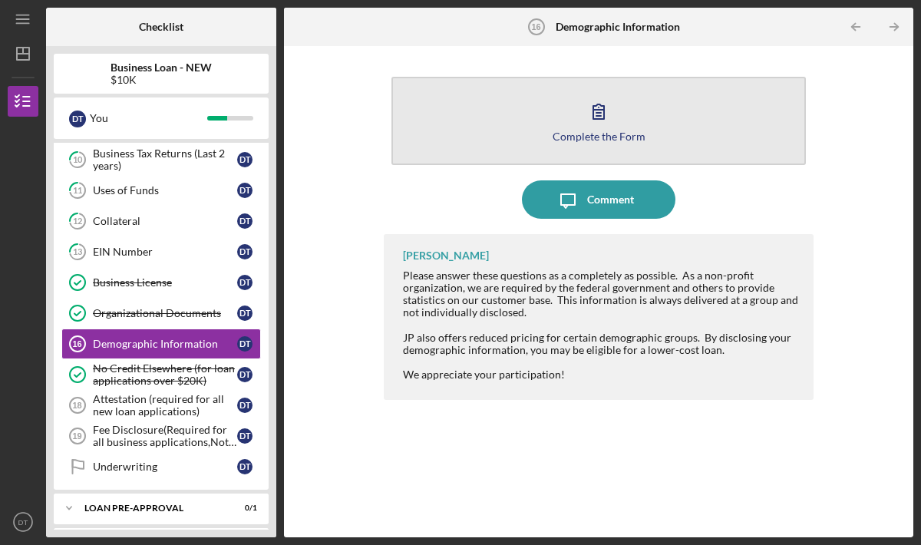
click at [481, 160] on button "Complete the Form Form" at bounding box center [599, 121] width 415 height 88
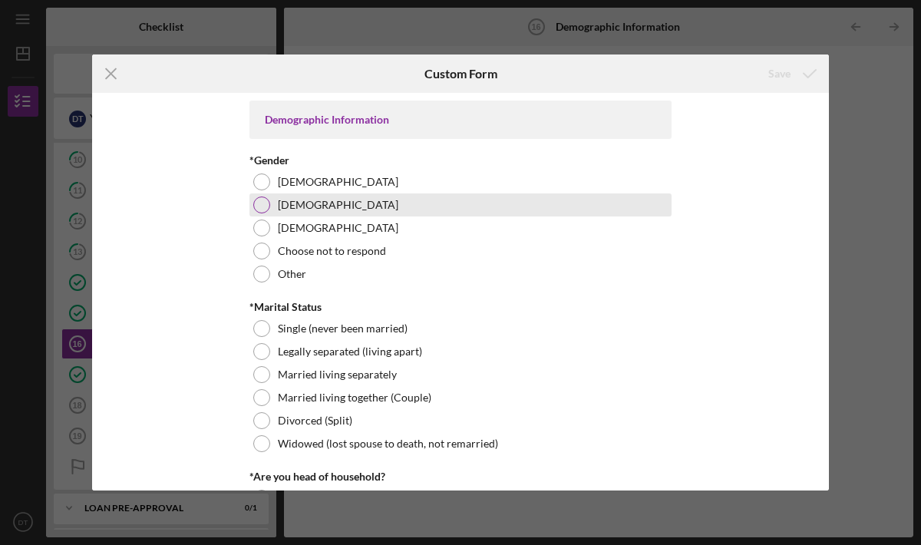
click at [260, 205] on div at bounding box center [261, 205] width 17 height 17
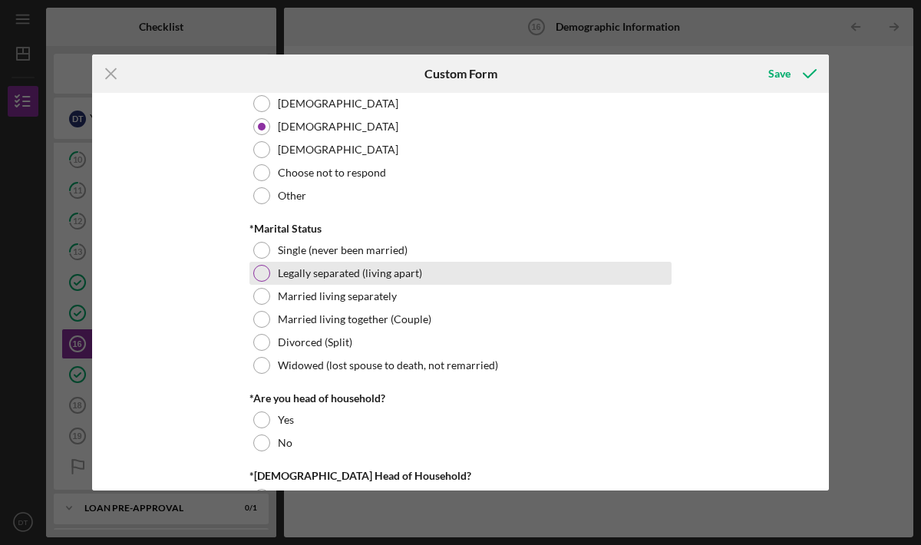
scroll to position [82, 0]
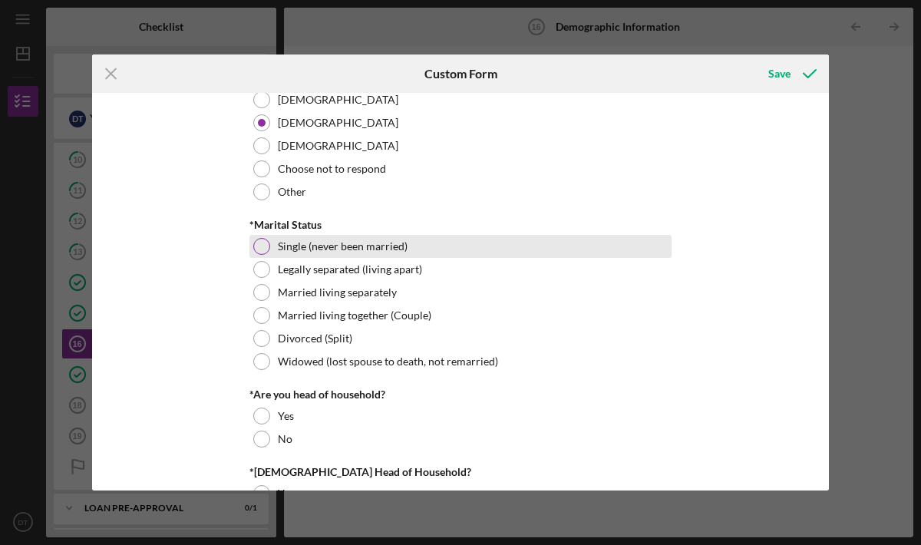
click at [264, 248] on div at bounding box center [261, 246] width 17 height 17
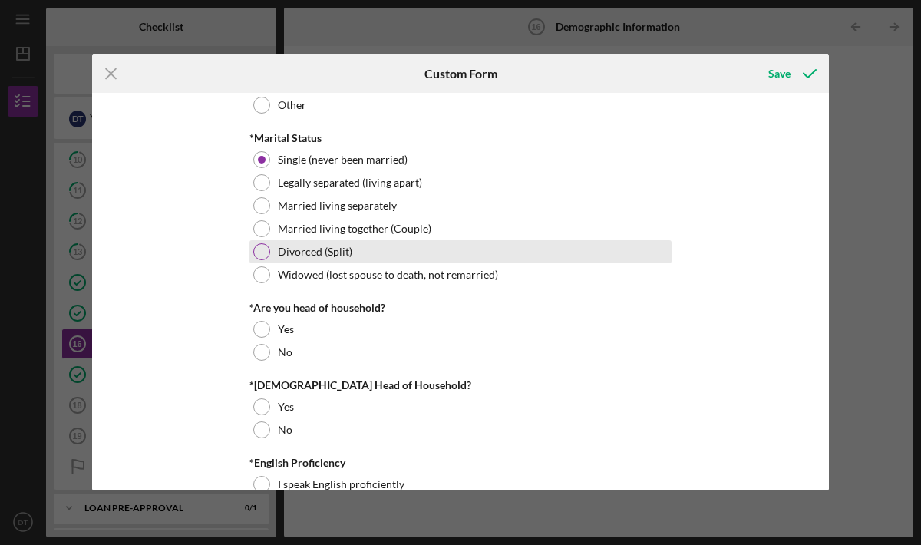
scroll to position [191, 0]
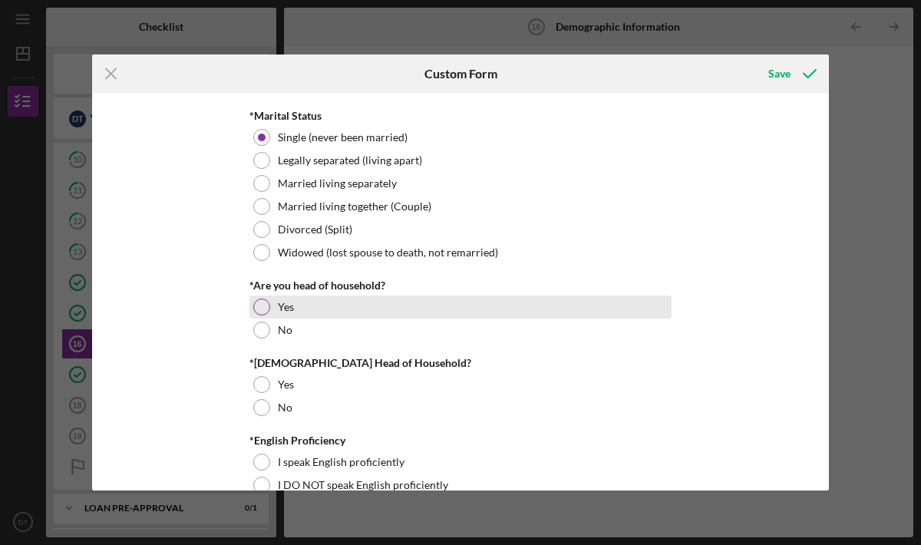
click at [270, 306] on div "Yes" at bounding box center [461, 307] width 422 height 23
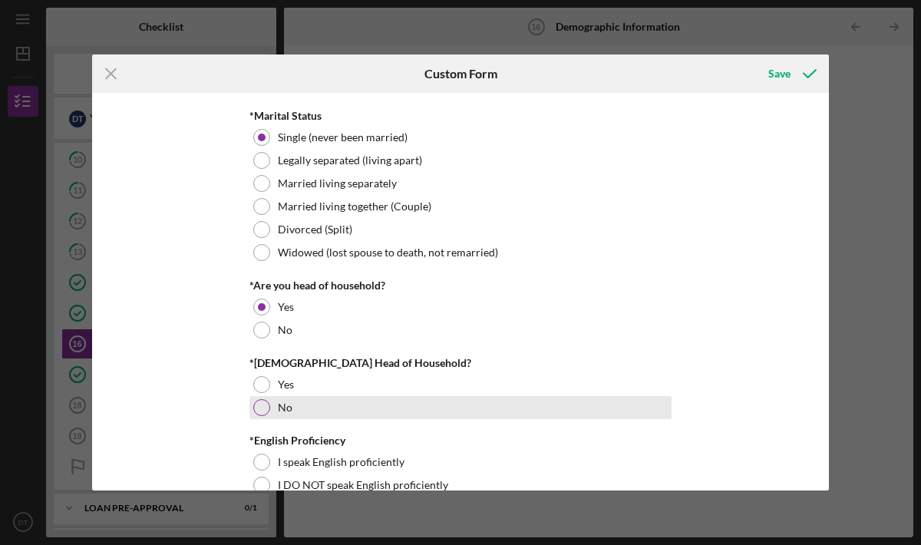
click at [260, 409] on div at bounding box center [261, 407] width 17 height 17
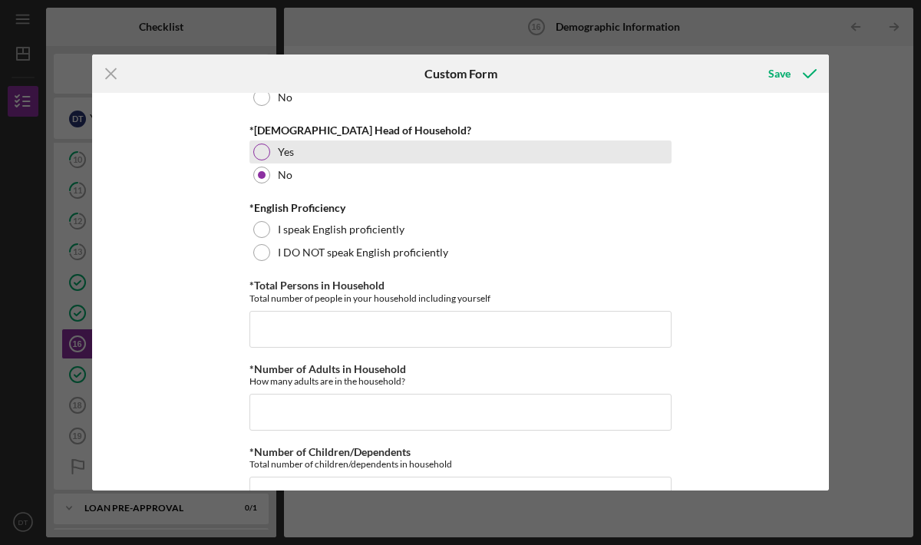
scroll to position [425, 0]
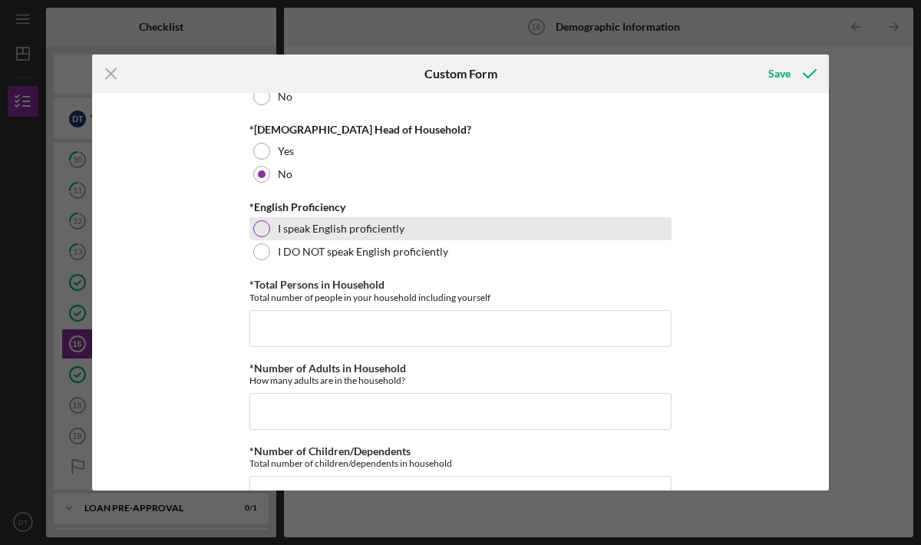
click at [253, 227] on div at bounding box center [261, 228] width 17 height 17
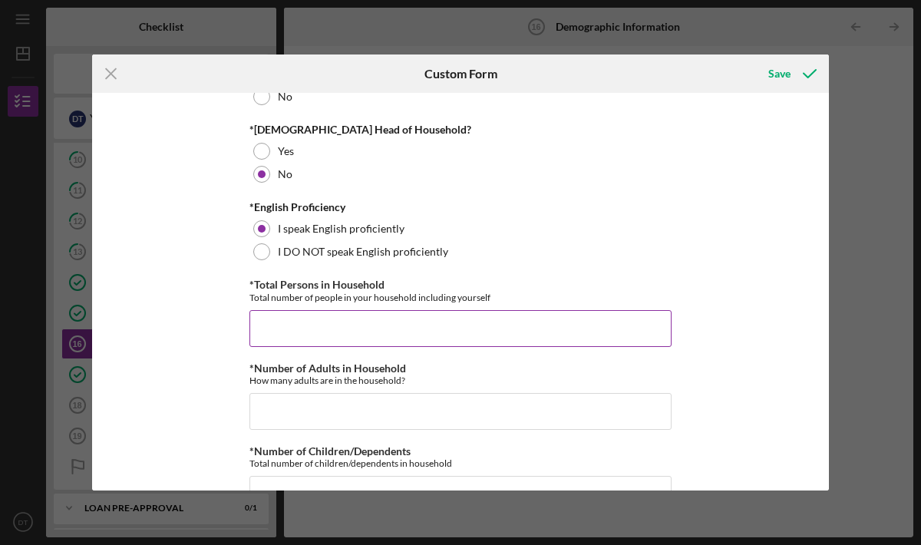
click at [342, 331] on input "*Total Persons in Household" at bounding box center [461, 328] width 422 height 37
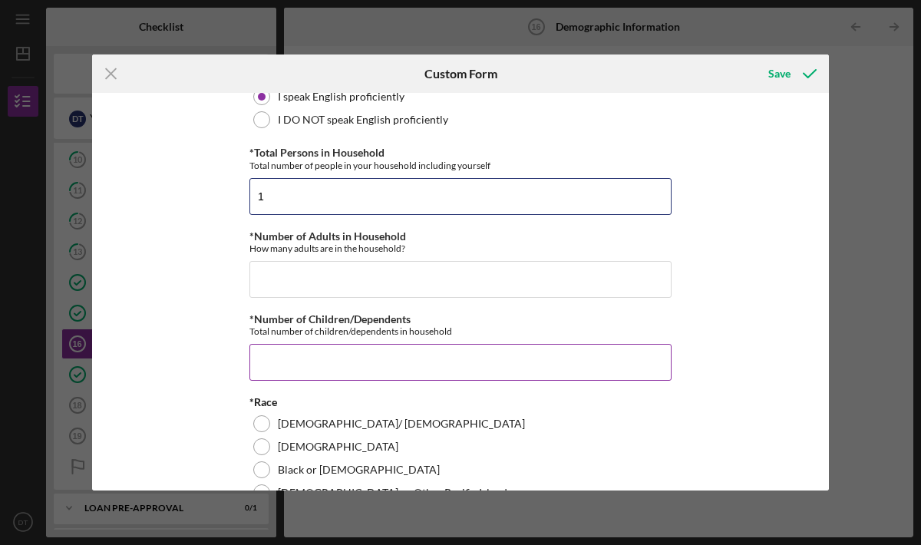
scroll to position [567, 0]
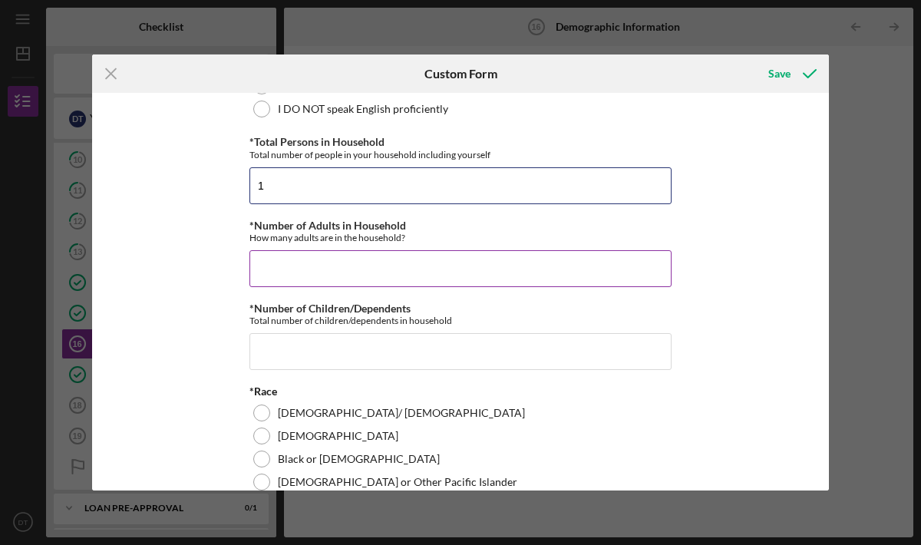
type input "1"
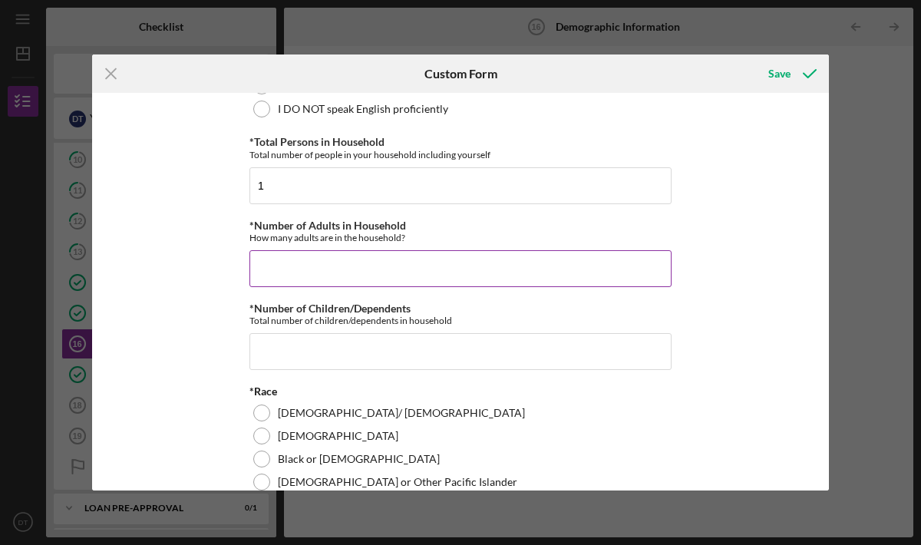
click at [356, 273] on input "*Number of Adults in Household" at bounding box center [461, 268] width 422 height 37
type input "1"
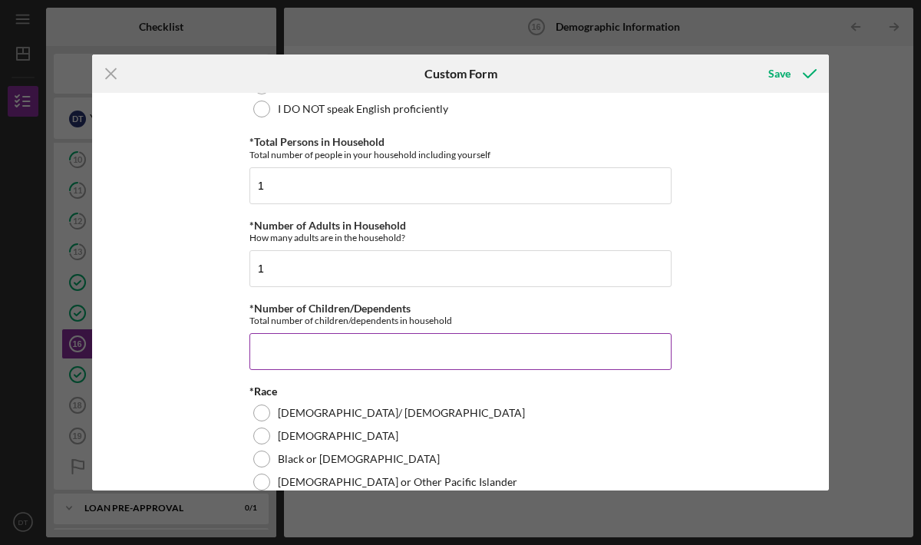
click at [376, 354] on input "*Number of Children/Dependents" at bounding box center [461, 351] width 422 height 37
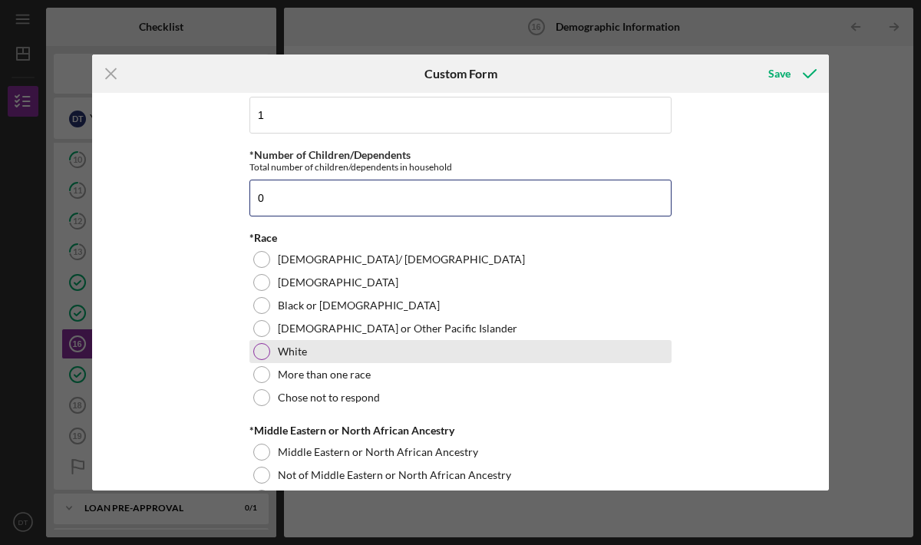
scroll to position [723, 0]
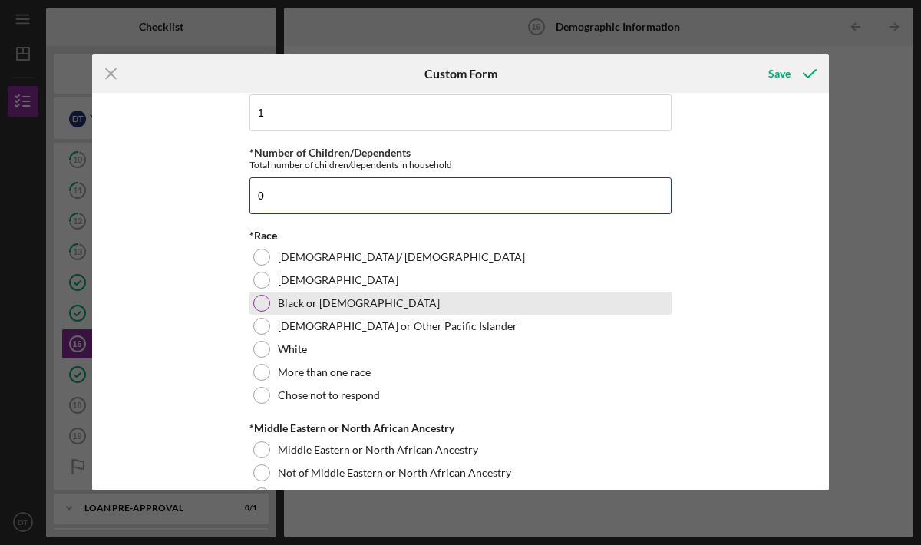
type input "0"
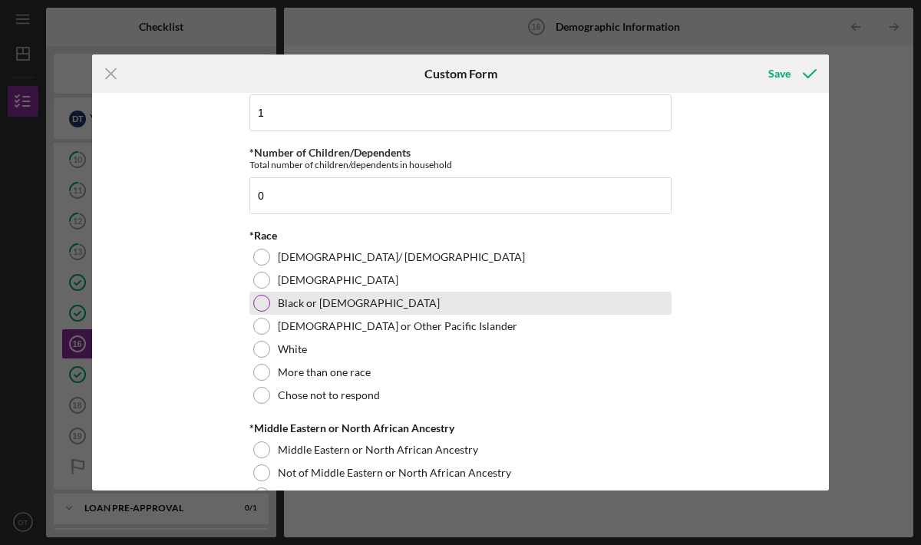
click at [267, 298] on div "Black or [DEMOGRAPHIC_DATA]" at bounding box center [461, 303] width 422 height 23
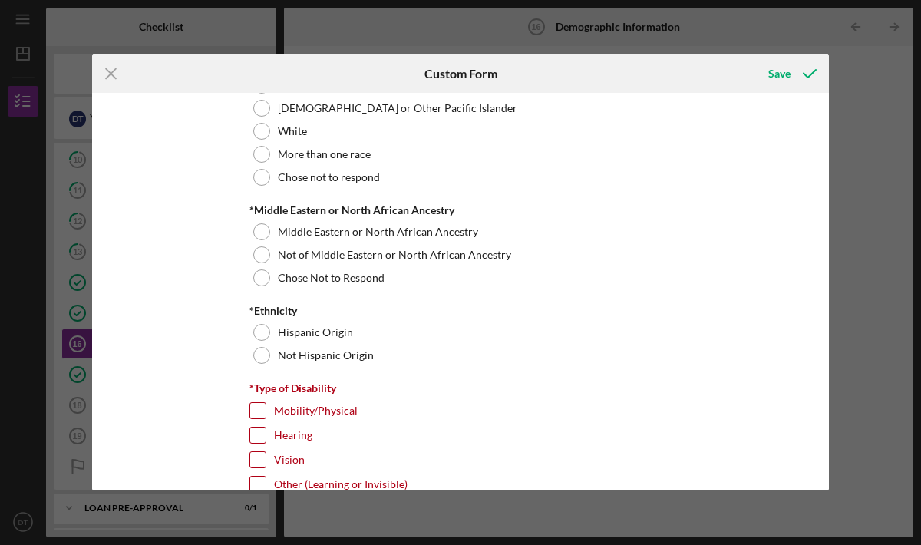
scroll to position [955, 0]
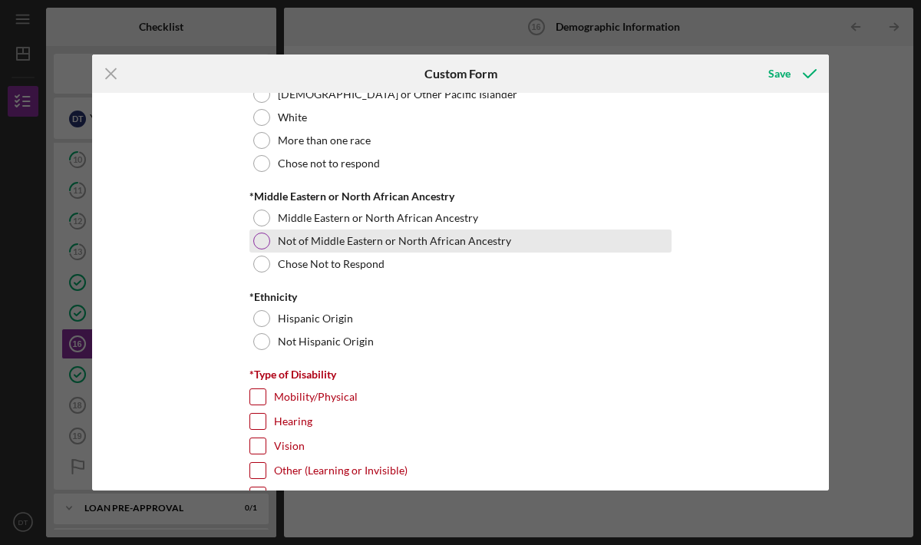
click at [258, 239] on div at bounding box center [261, 241] width 17 height 17
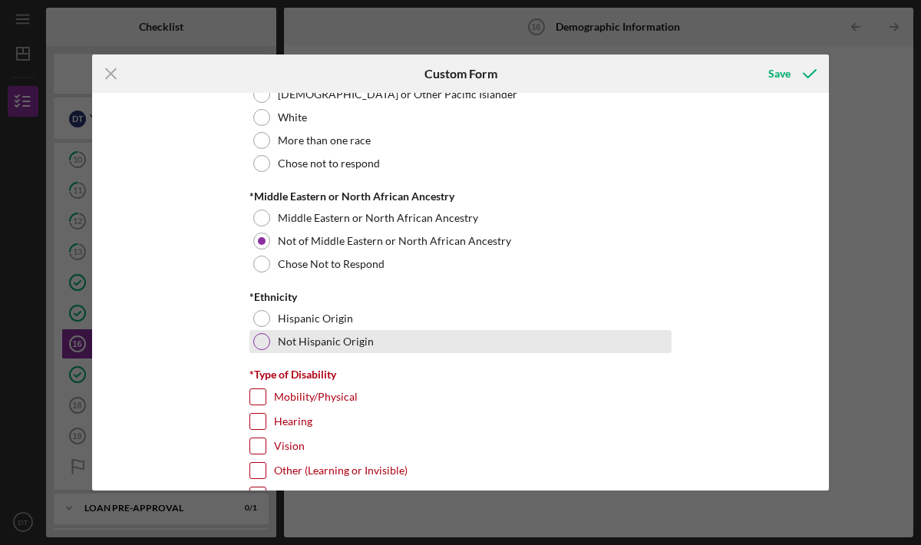
click at [260, 340] on div at bounding box center [261, 341] width 17 height 17
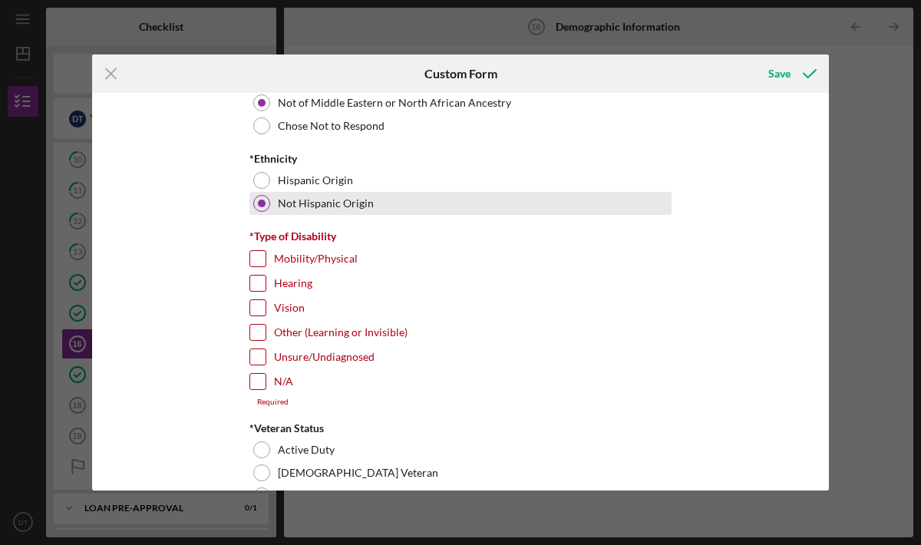
scroll to position [1097, 0]
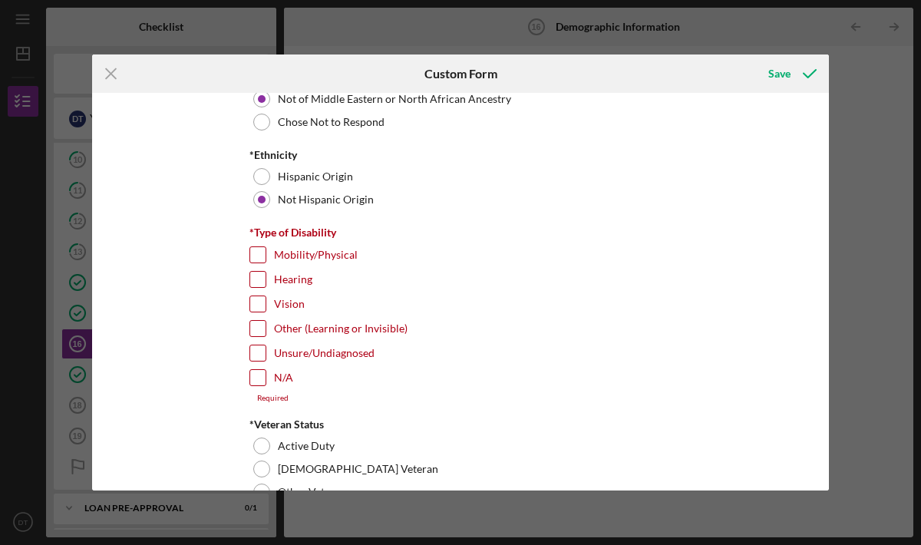
click at [253, 379] on input "N/A" at bounding box center [257, 377] width 15 height 15
checkbox input "true"
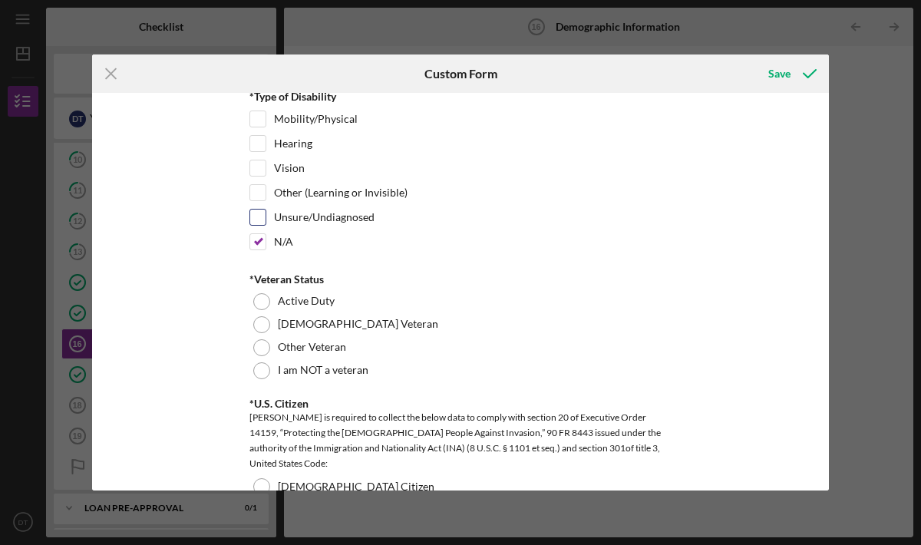
scroll to position [1241, 0]
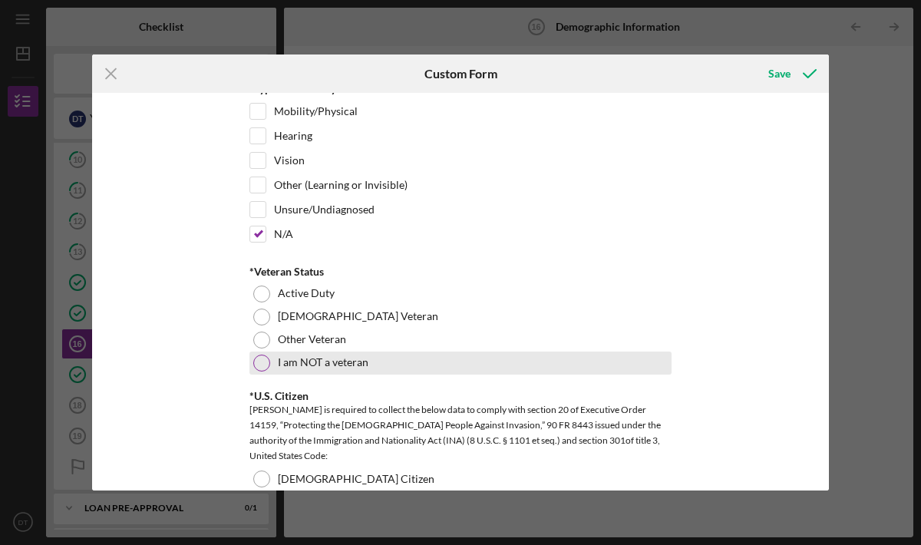
click at [325, 366] on label "I am NOT a veteran" at bounding box center [323, 362] width 91 height 12
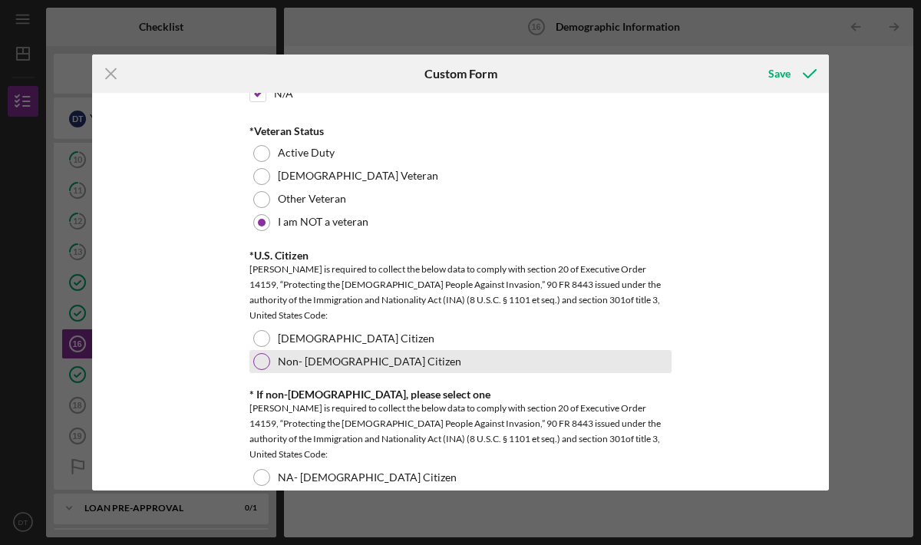
scroll to position [1388, 0]
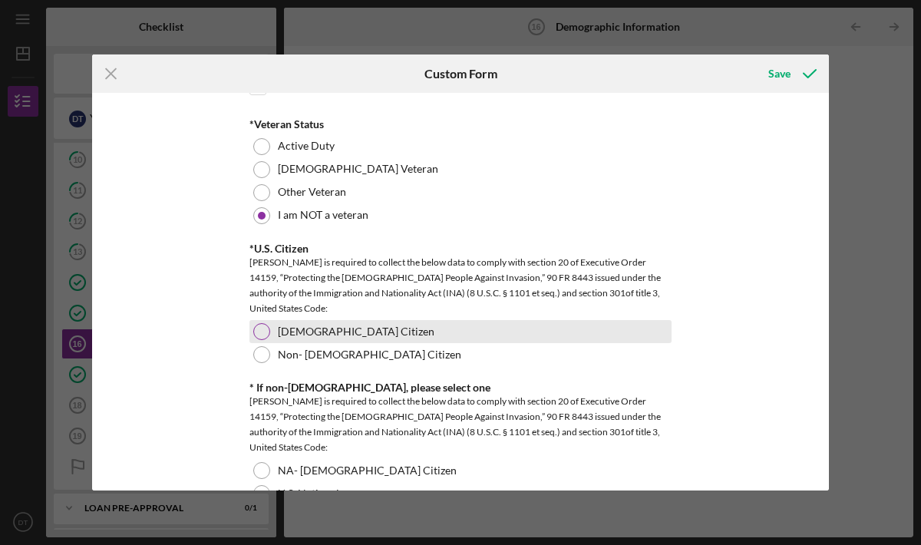
click at [267, 330] on div at bounding box center [261, 331] width 17 height 17
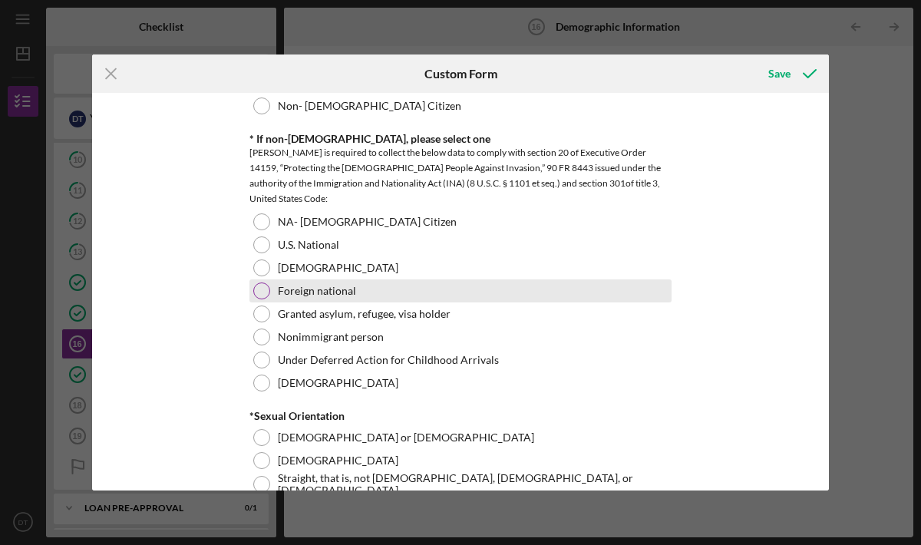
scroll to position [1639, 0]
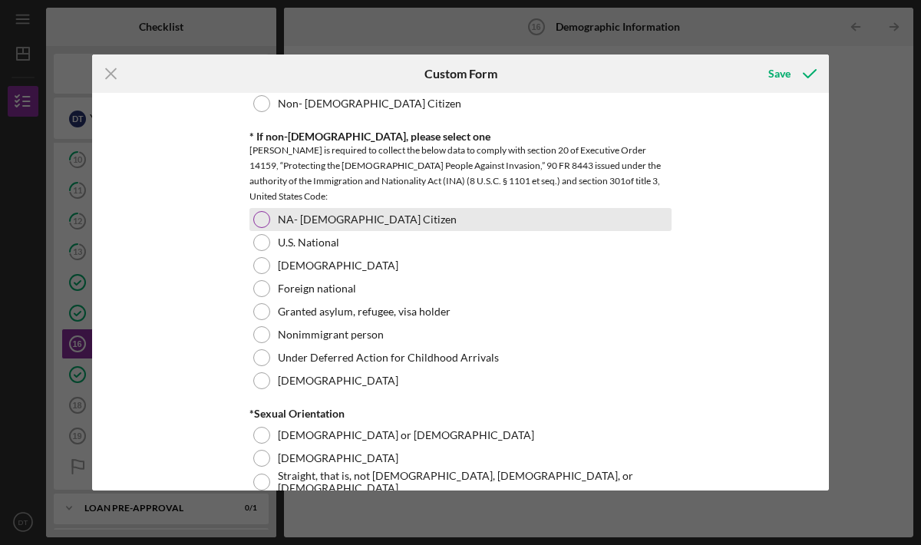
click at [259, 218] on div at bounding box center [261, 219] width 17 height 17
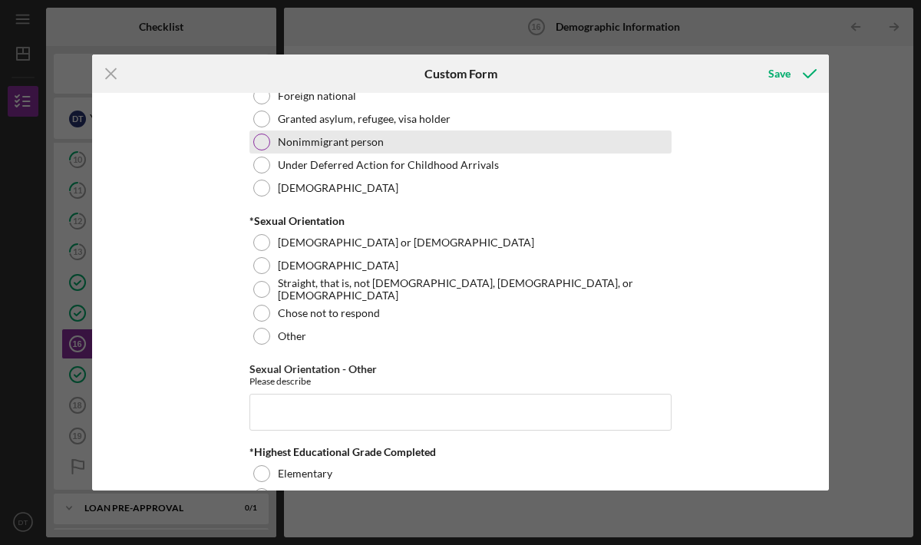
scroll to position [1834, 0]
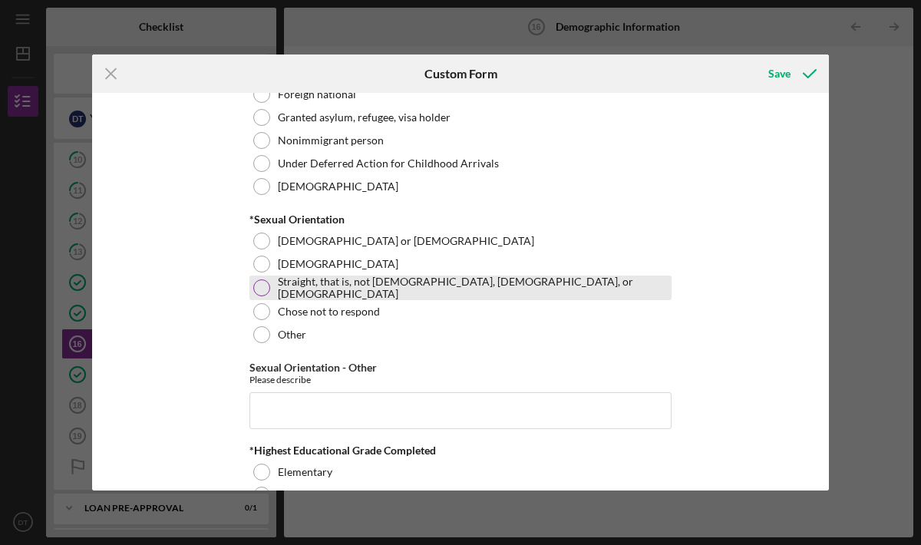
click at [262, 290] on div at bounding box center [261, 288] width 17 height 17
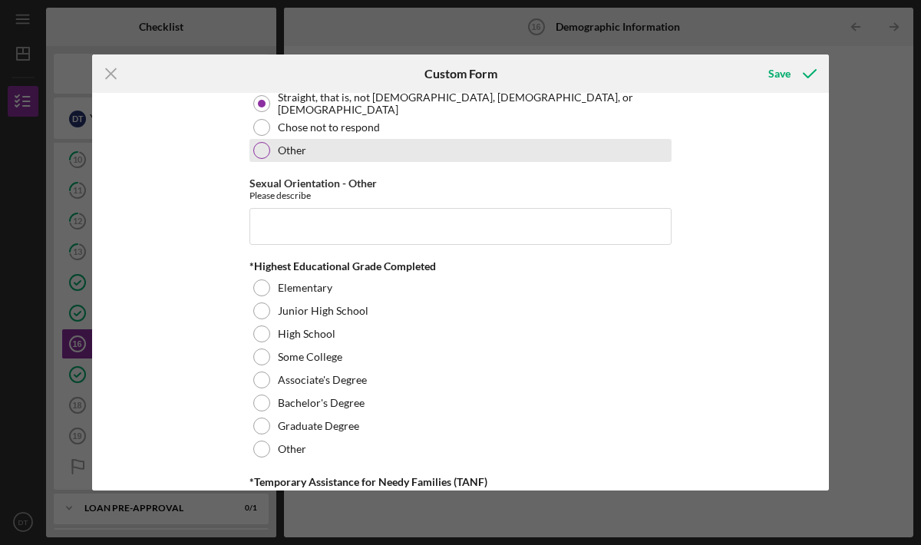
scroll to position [2060, 0]
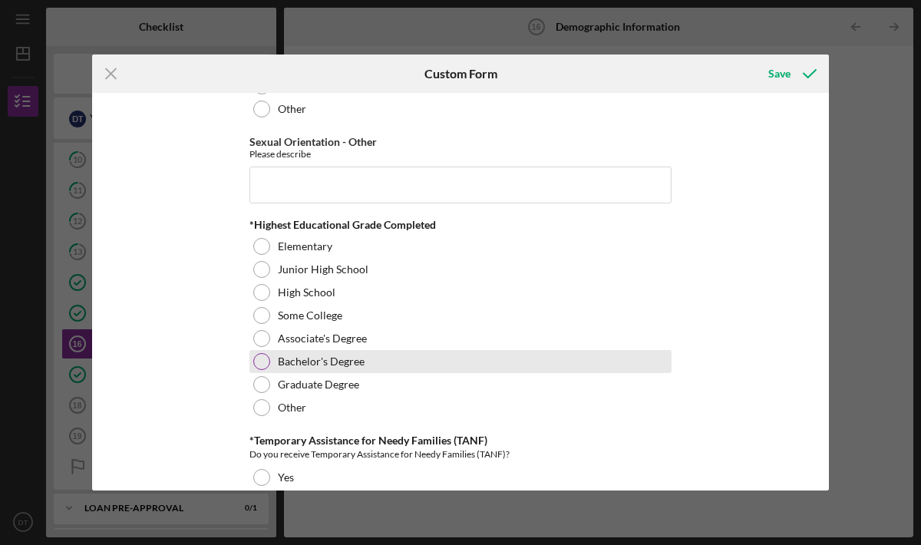
click at [338, 363] on label "Bachelor's Degree" at bounding box center [321, 362] width 87 height 12
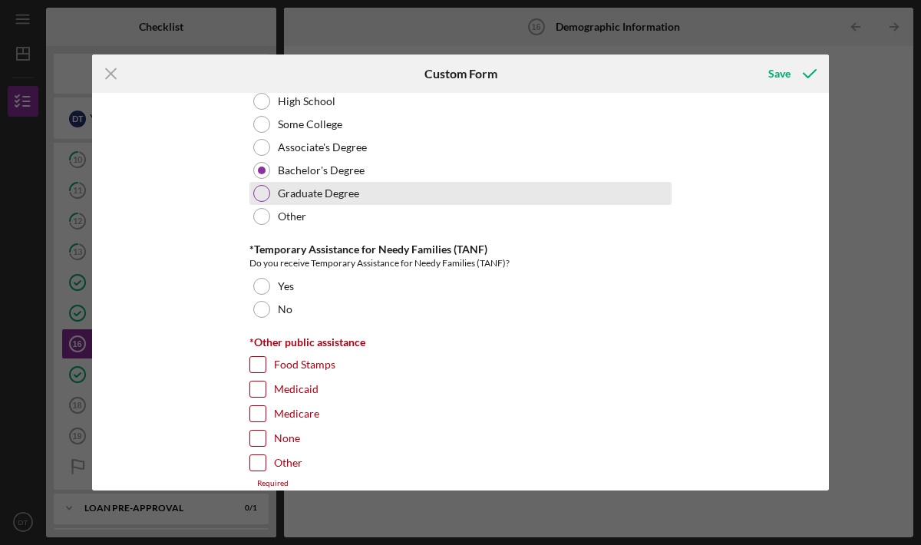
scroll to position [2255, 0]
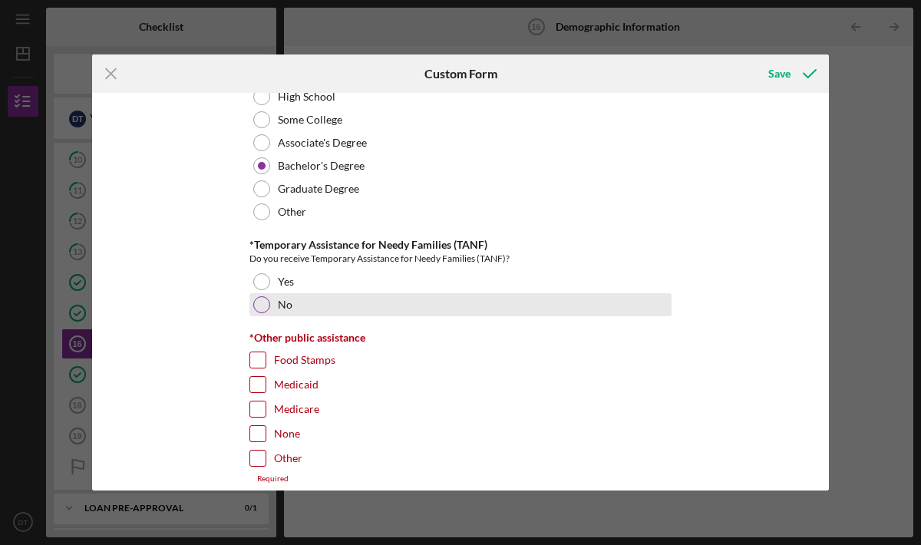
click at [253, 306] on div at bounding box center [261, 304] width 17 height 17
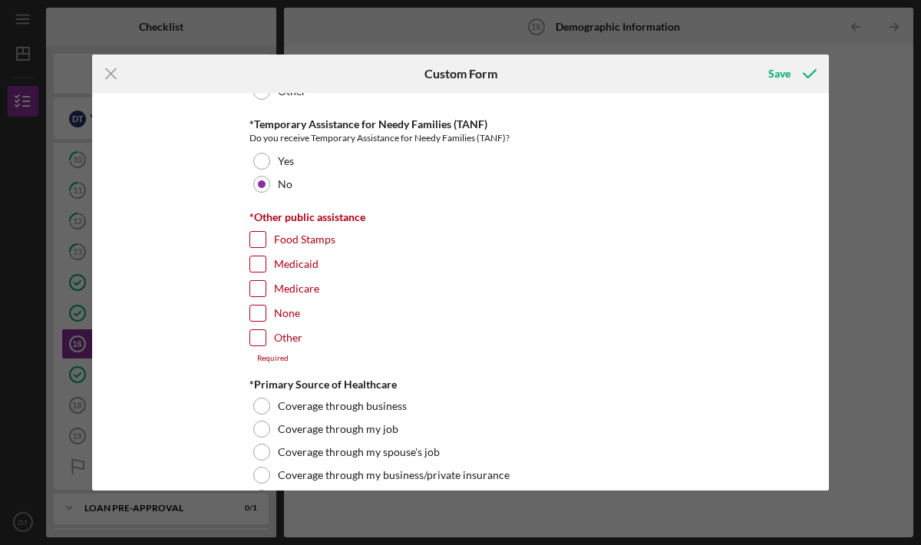
scroll to position [2377, 0]
click at [254, 313] on input "None" at bounding box center [257, 312] width 15 height 15
checkbox input "true"
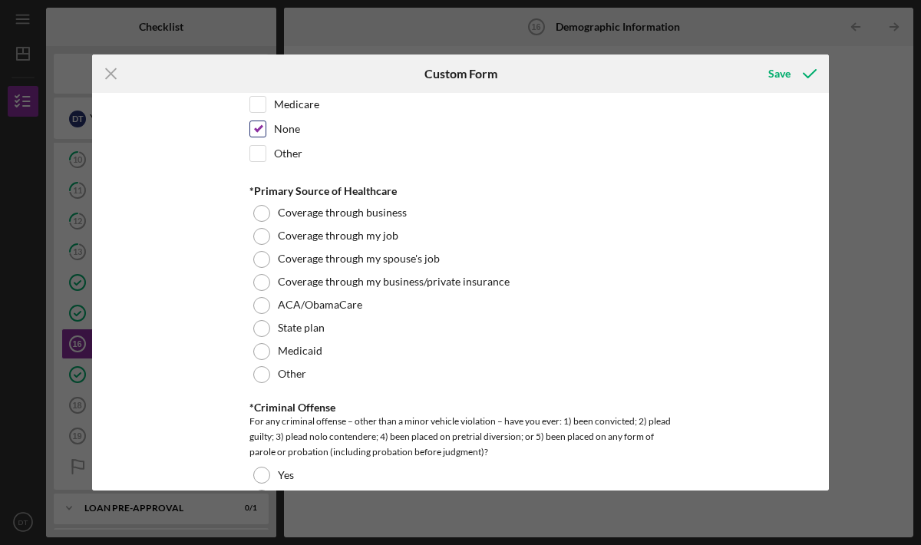
scroll to position [2563, 0]
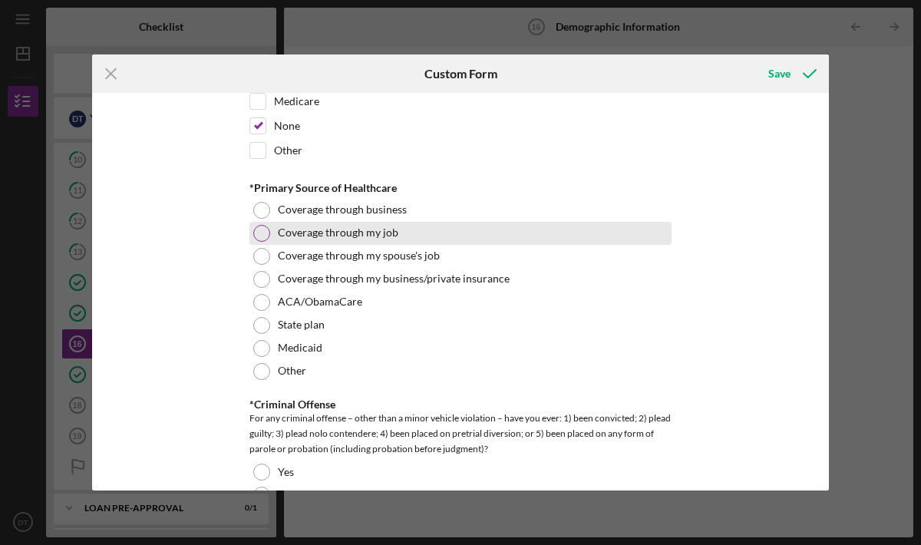
click at [350, 237] on label "Coverage through my job" at bounding box center [338, 233] width 121 height 12
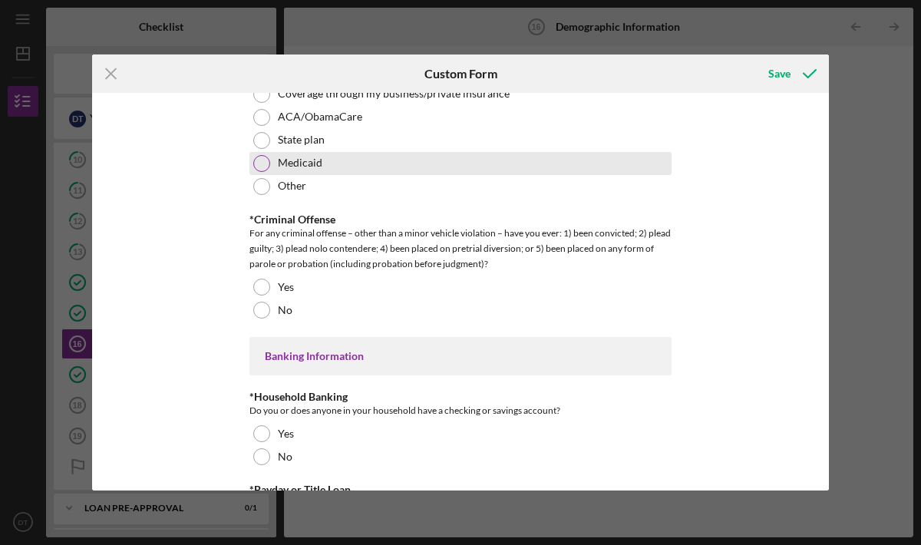
scroll to position [2753, 0]
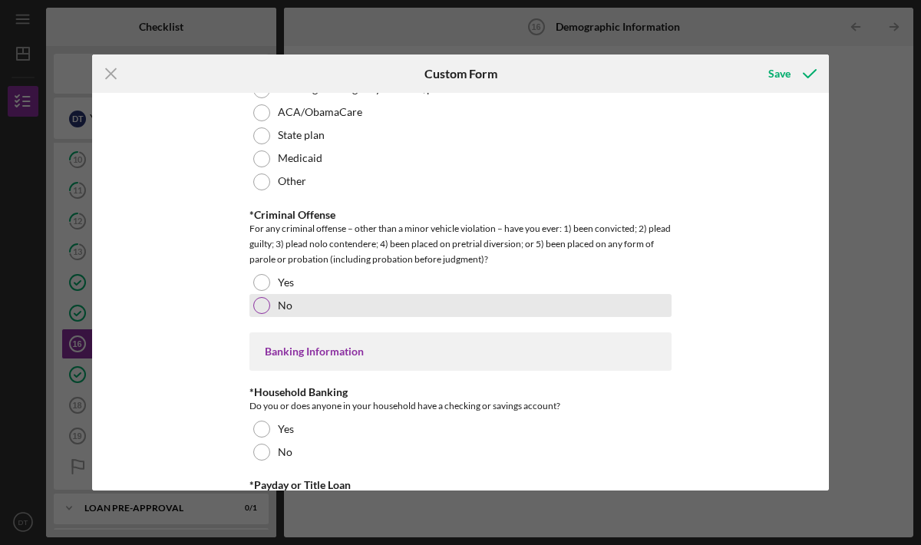
click at [256, 302] on div at bounding box center [261, 305] width 17 height 17
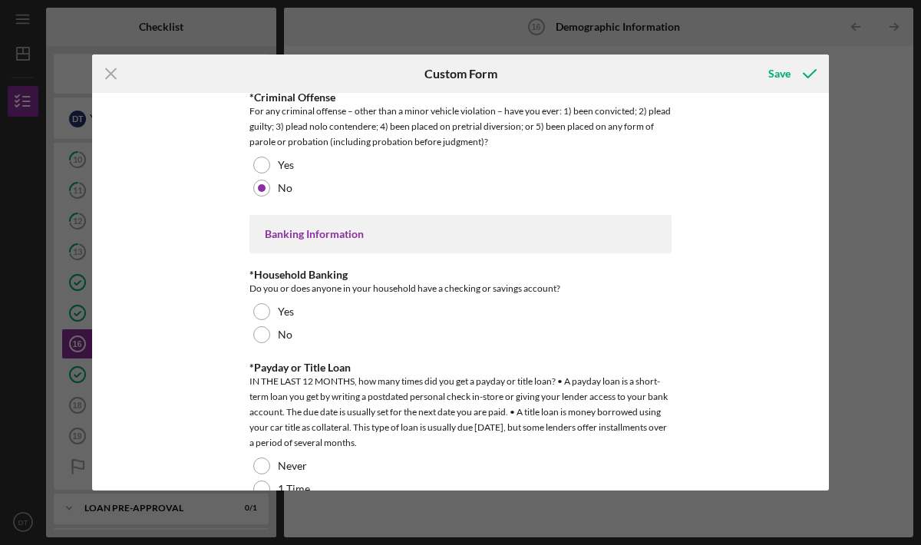
scroll to position [2879, 0]
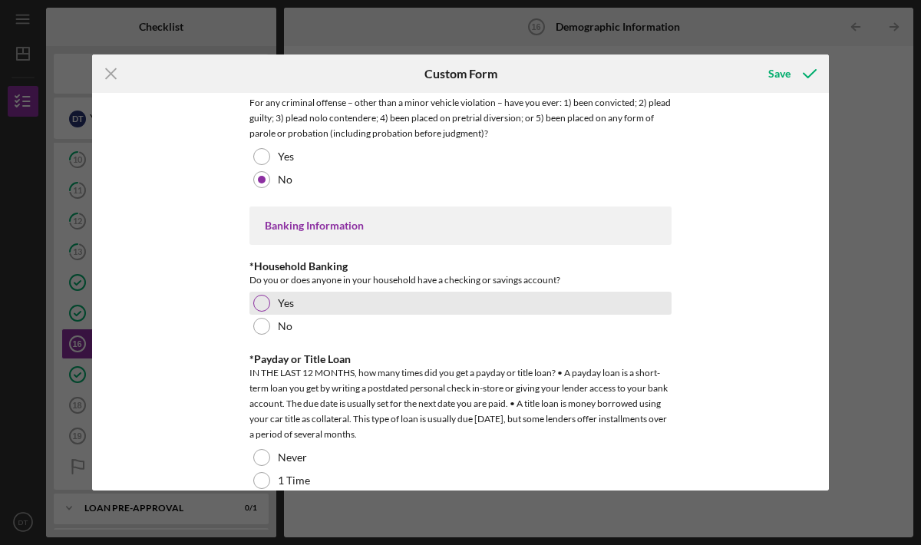
click at [320, 304] on div "Yes" at bounding box center [461, 303] width 422 height 23
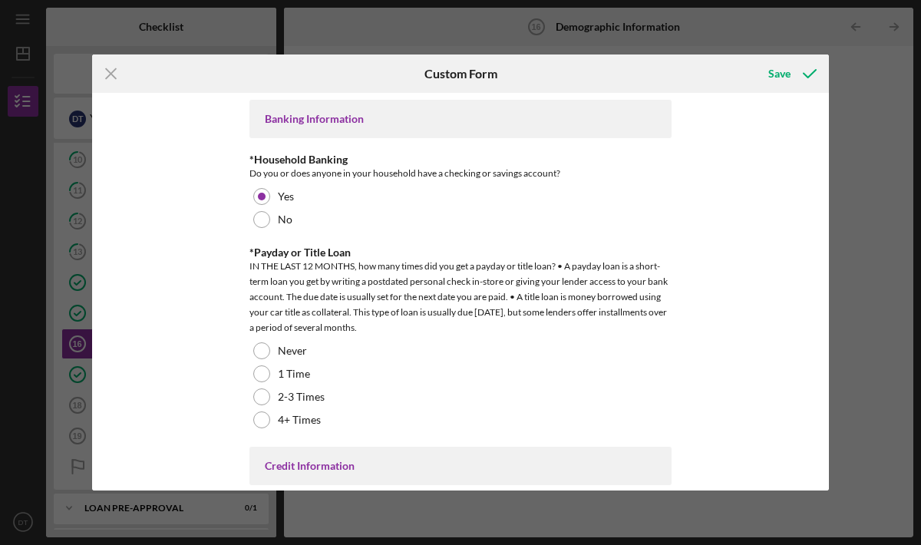
scroll to position [2992, 0]
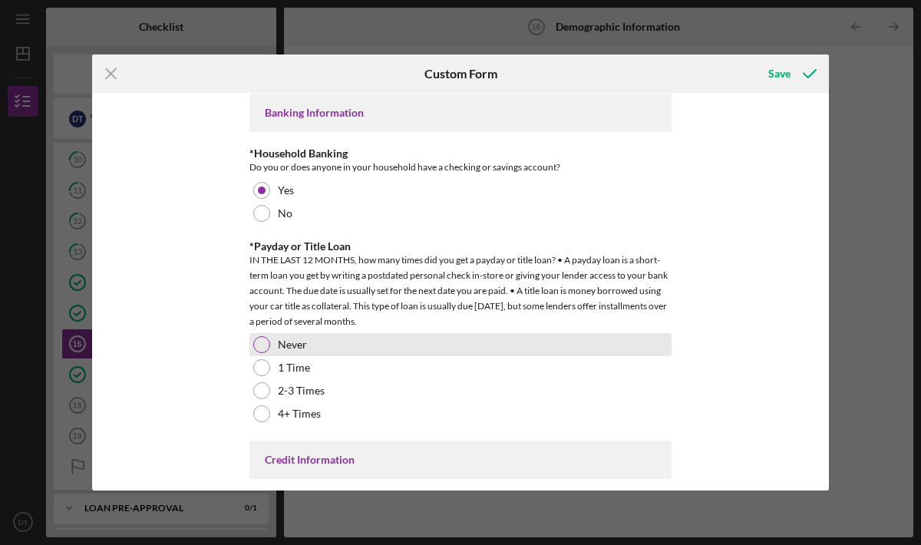
click at [366, 349] on div "Never" at bounding box center [461, 344] width 422 height 23
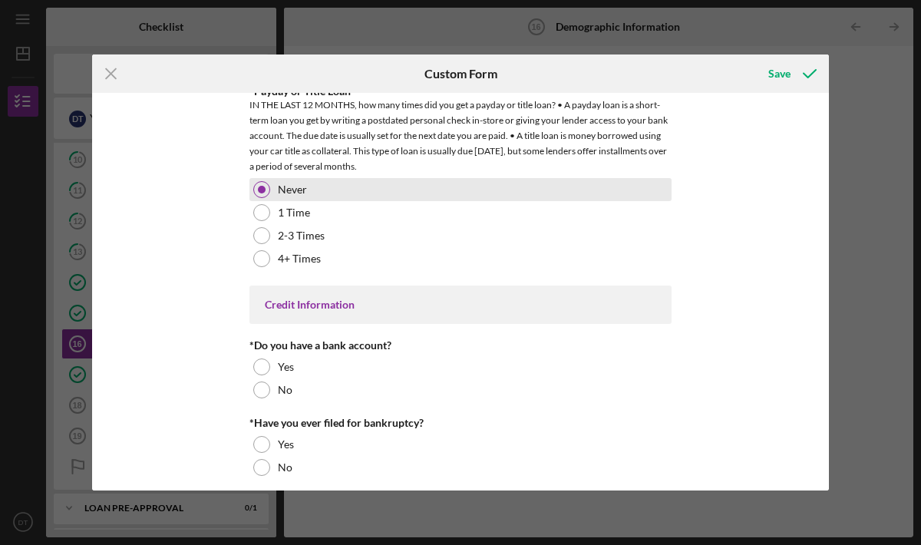
scroll to position [3157, 0]
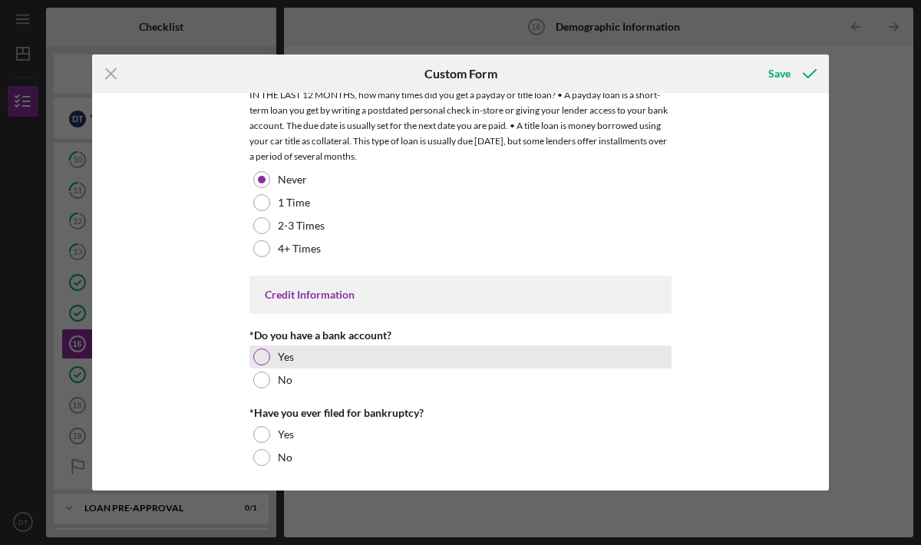
click at [253, 354] on div at bounding box center [261, 357] width 17 height 17
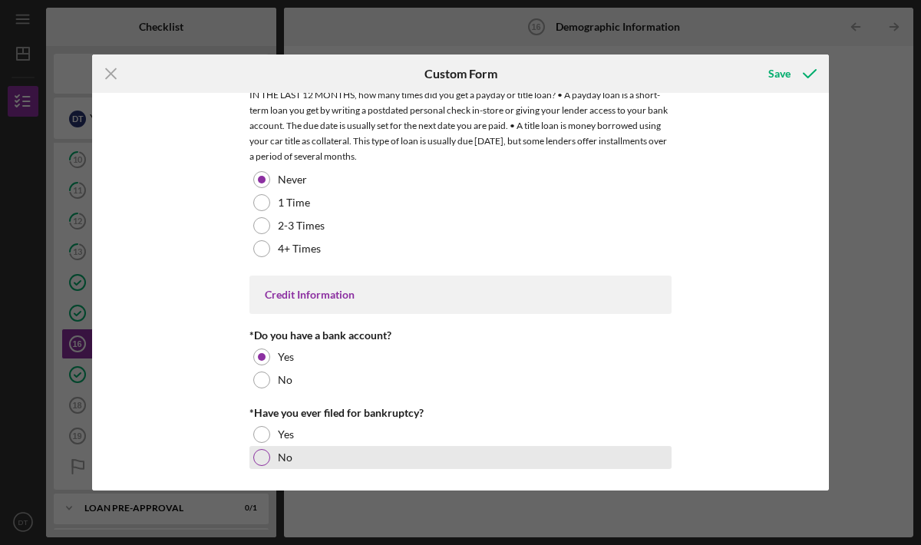
click at [266, 452] on div at bounding box center [261, 457] width 17 height 17
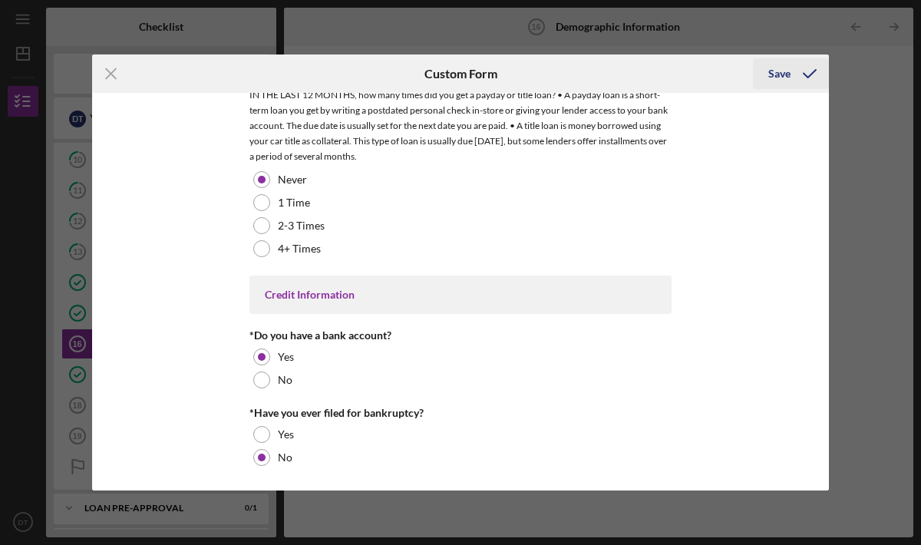
click at [782, 76] on div "Save" at bounding box center [780, 73] width 22 height 31
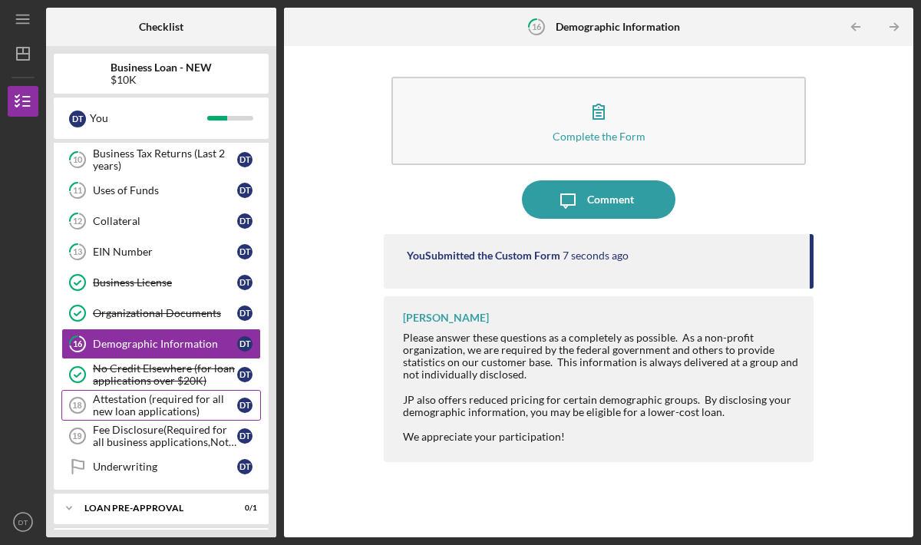
click at [157, 409] on div "Attestation (required for all new loan applications)" at bounding box center [165, 405] width 144 height 25
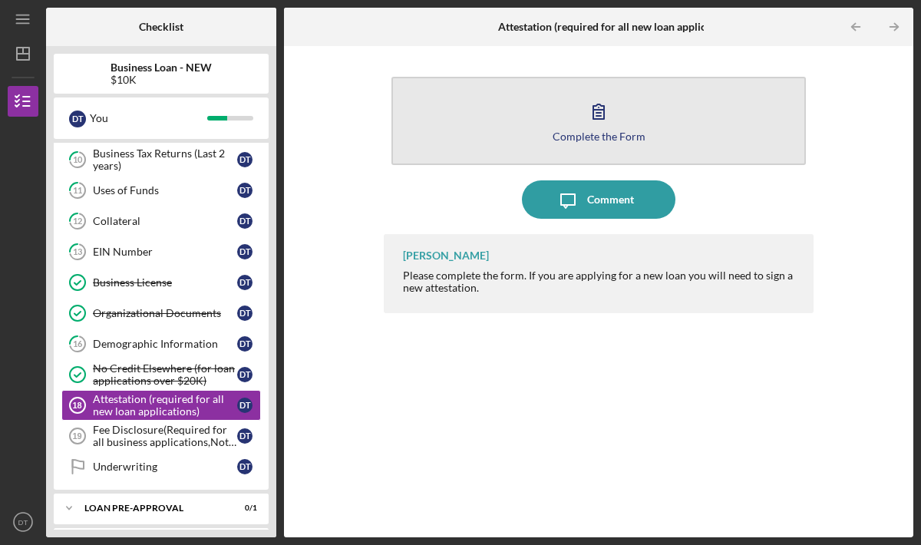
click at [603, 117] on icon "button" at bounding box center [599, 111] width 38 height 38
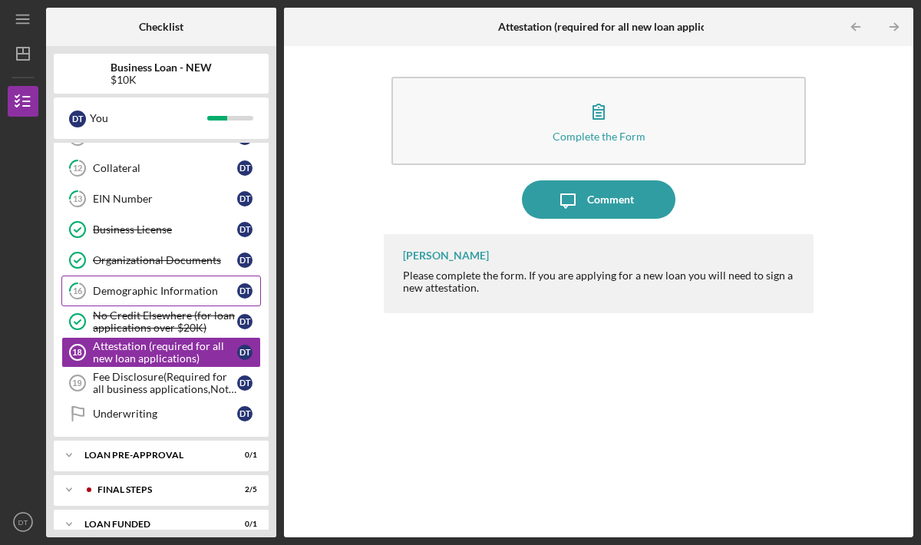
scroll to position [293, 0]
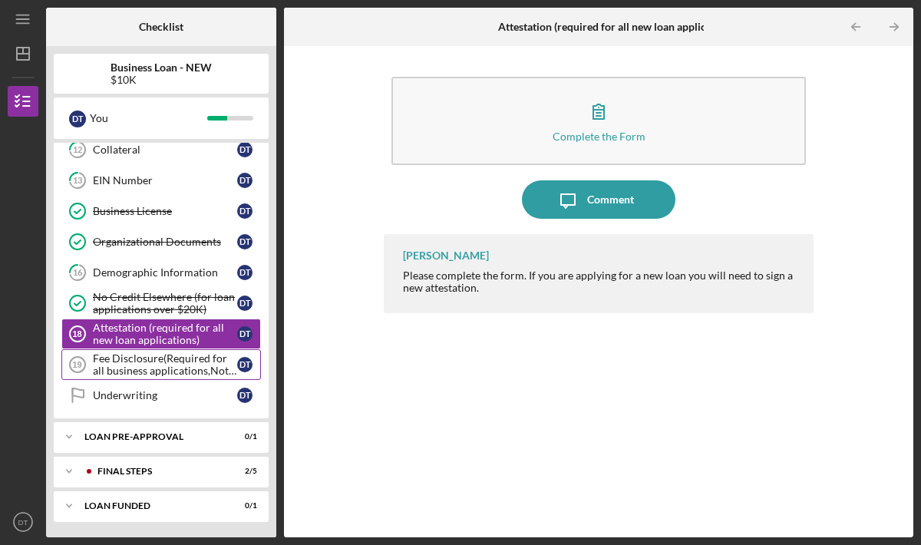
click at [124, 363] on div "Fee Disclosure(Required for all business applications,Not needed for Contractor…" at bounding box center [165, 364] width 144 height 25
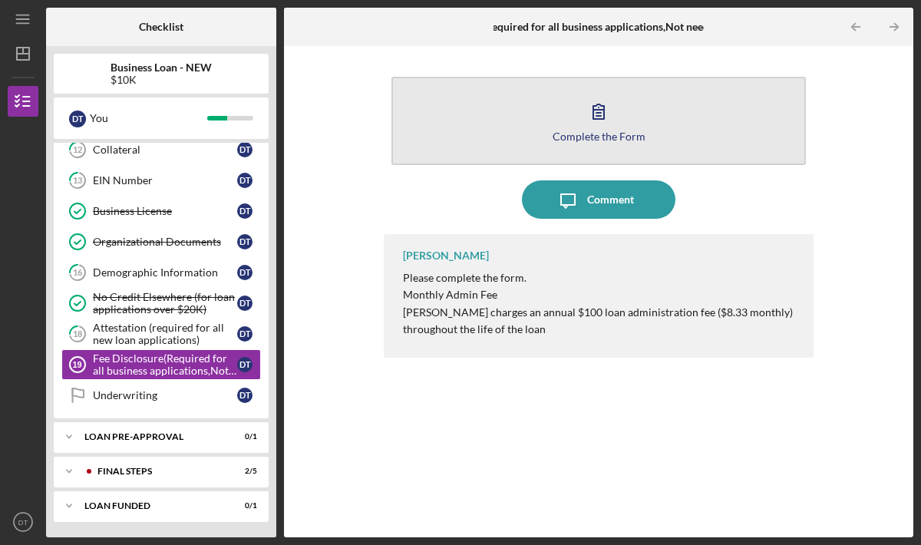
click at [604, 117] on icon "button" at bounding box center [599, 111] width 11 height 15
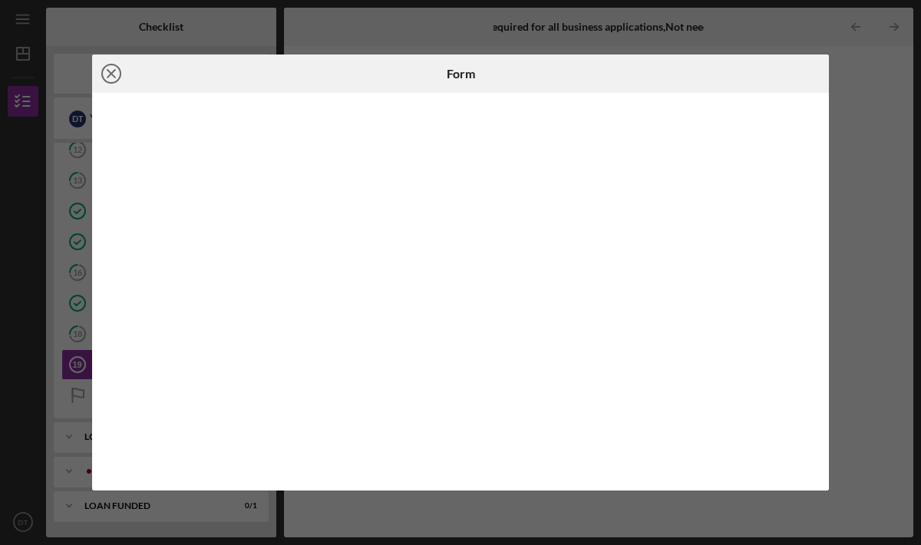
click at [113, 73] on icon "Icon/Close" at bounding box center [111, 74] width 38 height 38
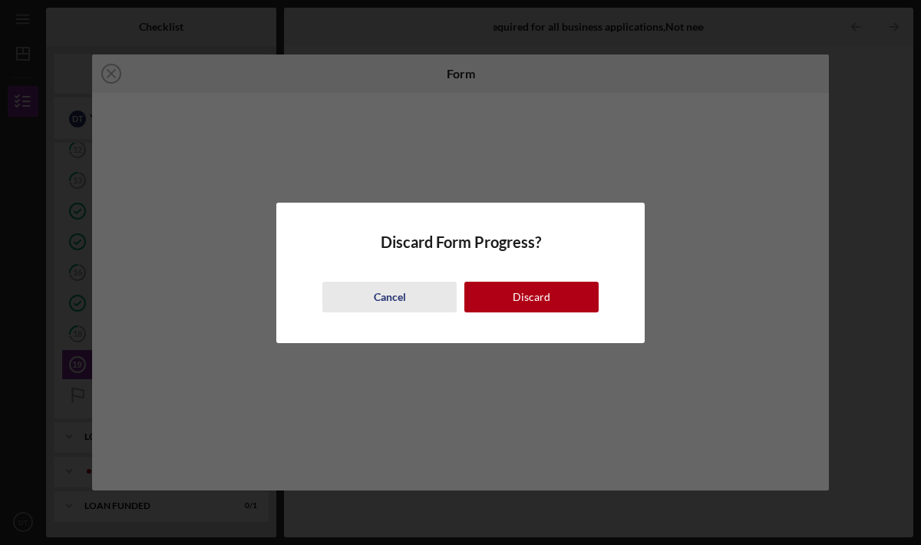
click at [404, 296] on div "Cancel" at bounding box center [390, 297] width 32 height 31
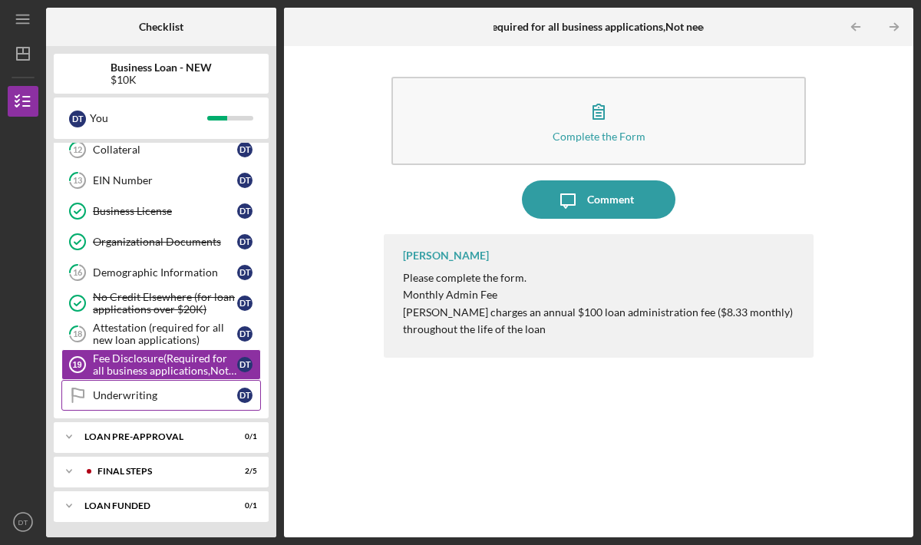
click at [147, 395] on div "Underwriting" at bounding box center [165, 395] width 144 height 12
